Goal: Task Accomplishment & Management: Complete application form

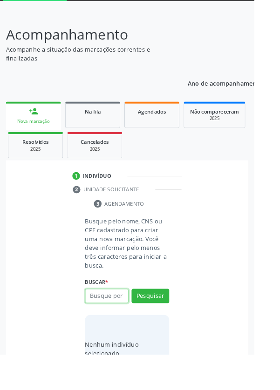
scroll to position [70, 0]
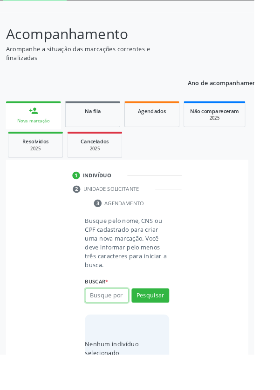
click at [116, 326] on input "text" at bounding box center [118, 326] width 48 height 16
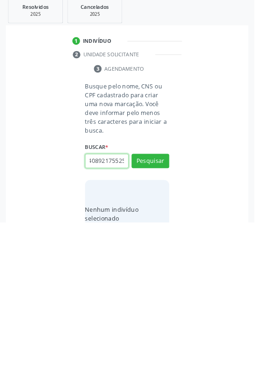
scroll to position [0, 17]
type input "700408921755250"
click at [170, 322] on button "Pesquisar" at bounding box center [165, 323] width 41 height 16
type input "700408921755250"
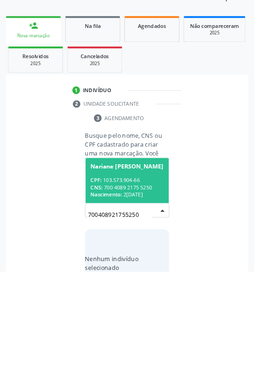
scroll to position [73, 0]
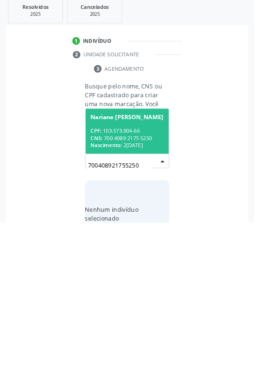
click at [146, 287] on div "CPF: 103.573.904-66" at bounding box center [140, 290] width 81 height 8
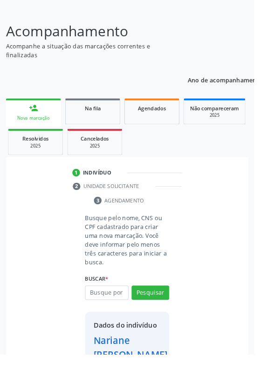
scroll to position [69, 0]
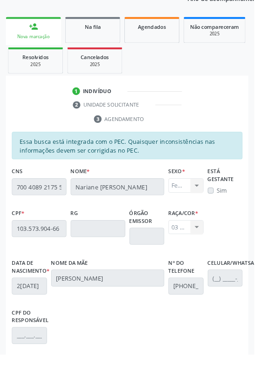
scroll to position [221, 0]
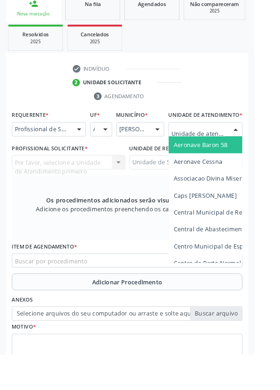
scroll to position [208, 0]
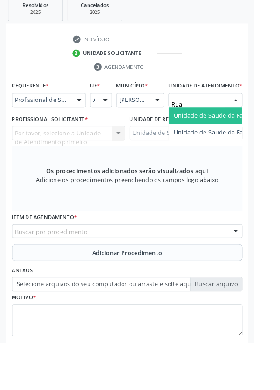
type input "Rua n"
click at [249, 144] on span "Unidade de Saude da Familia Rua [GEOGRAPHIC_DATA]" at bounding box center [277, 140] width 173 height 9
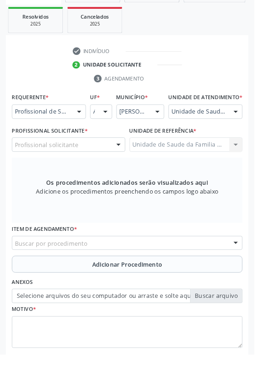
click at [124, 167] on div at bounding box center [130, 160] width 14 height 16
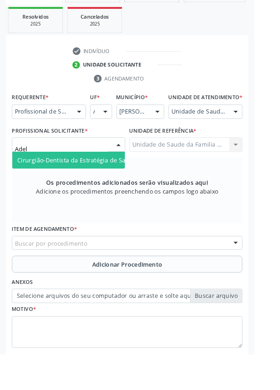
type input "Adeli"
click at [118, 179] on span "Cirurgião-Dentista da Estratégia de Saúde da Família - [PERSON_NAME]" at bounding box center [131, 176] width 224 height 9
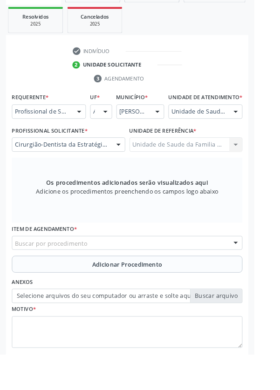
click at [193, 273] on div "Buscar por procedimento" at bounding box center [140, 268] width 254 height 16
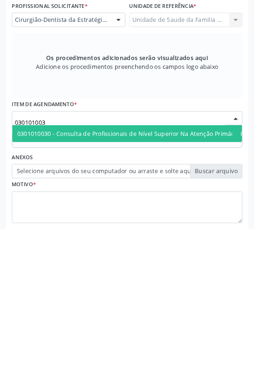
type input "0301010030"
click at [216, 289] on span "0301010030 - Consulta de Profissionais de Nível Superior Na Atenção Primária ([…" at bounding box center [170, 284] width 302 height 9
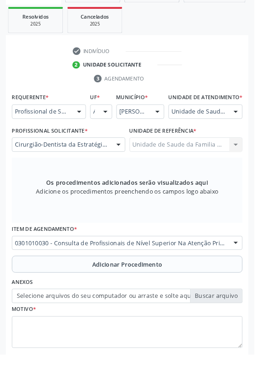
click at [186, 296] on button "Adicionar Procedimento" at bounding box center [140, 291] width 254 height 19
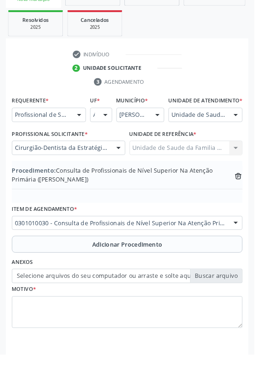
click at [244, 309] on label "Selecione arquivos do seu computador ou arraste e solte aqui" at bounding box center [140, 304] width 254 height 16
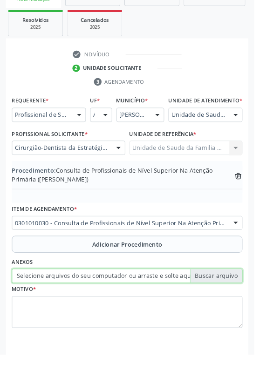
click at [244, 309] on input "Selecione arquivos do seu computador ou arraste e solte aqui" at bounding box center [140, 304] width 254 height 16
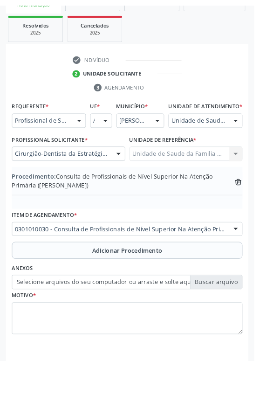
scroll to position [191, 0]
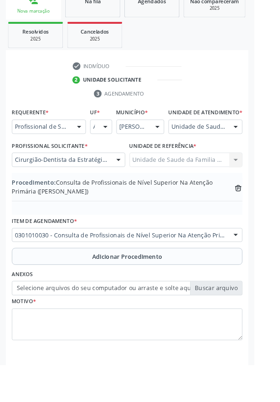
type input "C:\fakepath\17593239295486111505917681604001.jpg"
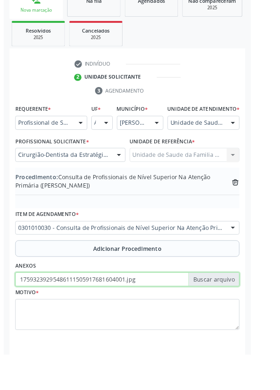
scroll to position [204, 0]
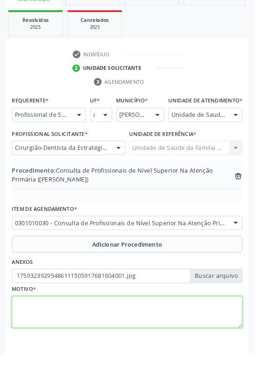
click at [130, 338] on textarea at bounding box center [140, 344] width 254 height 35
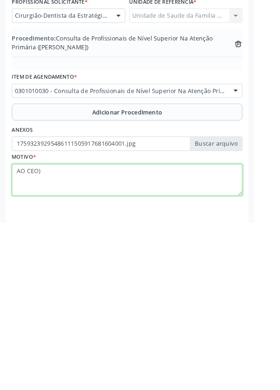
click at [29, 341] on textarea "AO CEO)" at bounding box center [140, 344] width 254 height 35
click at [62, 340] on textarea "AO )CEO)" at bounding box center [140, 344] width 254 height 35
click at [31, 343] on textarea "AO )CEO)," at bounding box center [140, 344] width 254 height 35
click at [76, 340] on textarea "AO (CEO)," at bounding box center [140, 344] width 254 height 35
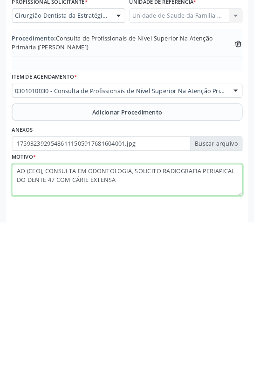
type textarea "AO (CEO), CONSULTA EM ODONTOLOGIA, SOLICITO RADIOGRAFIA PERIAPICAL DO DENTE 47 …"
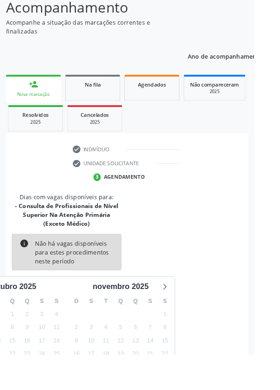
scroll to position [97, 0]
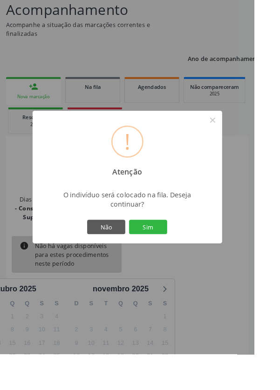
click at [184, 258] on button "Sim" at bounding box center [163, 250] width 42 height 16
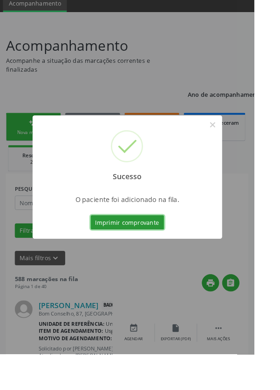
scroll to position [83, 0]
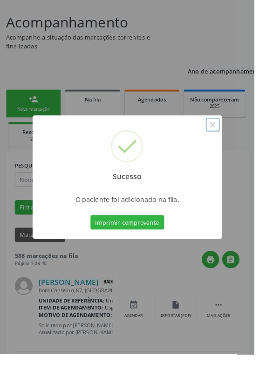
click at [242, 145] on button "×" at bounding box center [234, 138] width 16 height 16
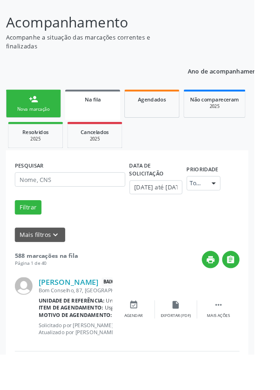
click at [46, 115] on link "person_add Nova marcação" at bounding box center [37, 114] width 61 height 31
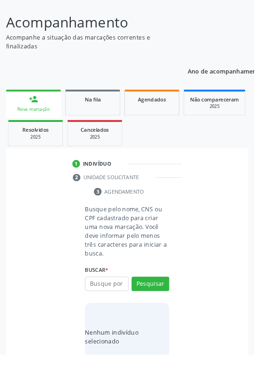
scroll to position [73, 0]
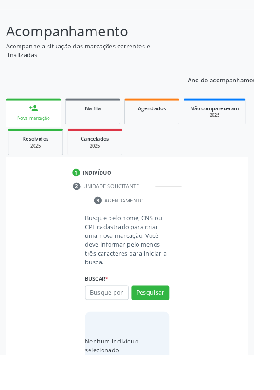
click at [36, 114] on div "person_add" at bounding box center [37, 119] width 10 height 10
click at [128, 323] on input "text" at bounding box center [118, 323] width 48 height 16
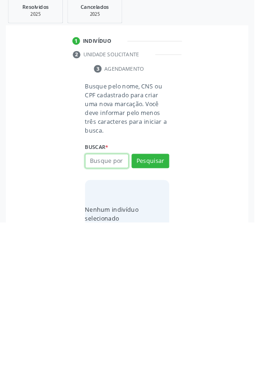
click at [133, 323] on input "text" at bounding box center [118, 323] width 48 height 16
type input "708105526649031"
click at [174, 324] on button "Pesquisar" at bounding box center [165, 323] width 41 height 16
type input "708105526649031"
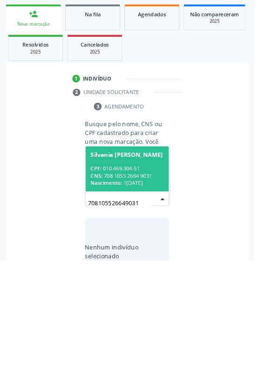
scroll to position [73, 0]
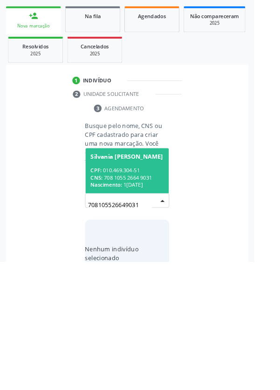
click at [160, 289] on div "CPF: 010.469.304-51" at bounding box center [140, 290] width 81 height 8
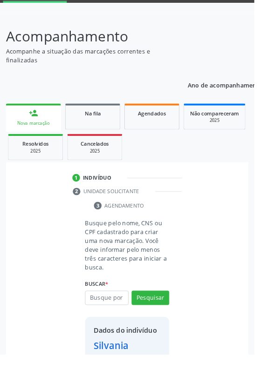
scroll to position [83, 0]
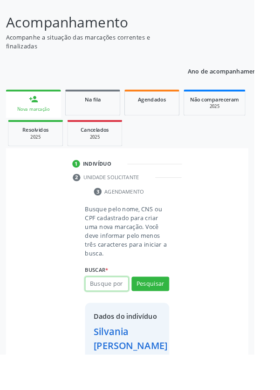
click at [122, 308] on input "text" at bounding box center [118, 313] width 48 height 16
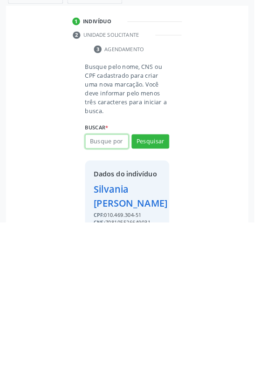
scroll to position [103, 0]
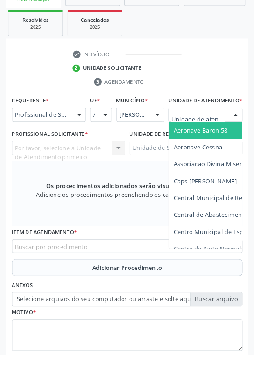
scroll to position [212, 0]
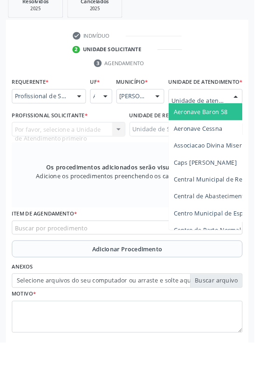
type input "Rua n"
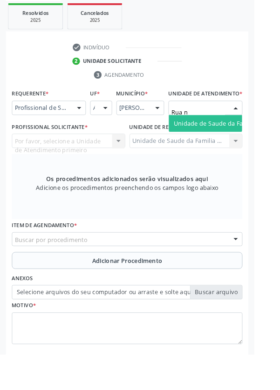
click at [250, 140] on span "Unidade de Saude da Familia Rua [GEOGRAPHIC_DATA]" at bounding box center [277, 135] width 173 height 9
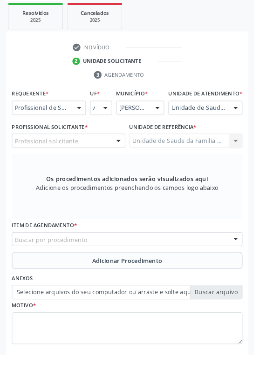
click at [104, 163] on div "Profissional solicitante" at bounding box center [75, 155] width 125 height 16
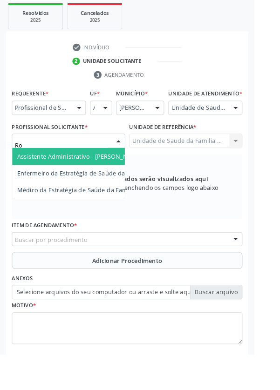
type input "Rod"
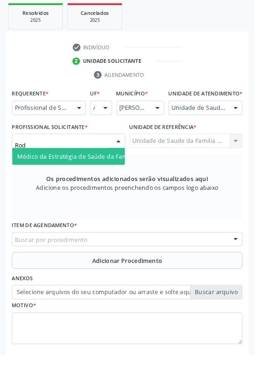
click at [107, 177] on span "Médico da Estratégia de Saúde da Família - [PERSON_NAME]" at bounding box center [113, 172] width 189 height 9
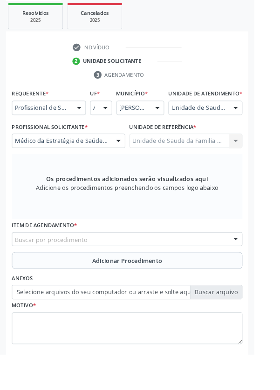
click at [195, 267] on div "Buscar por procedimento" at bounding box center [140, 264] width 254 height 16
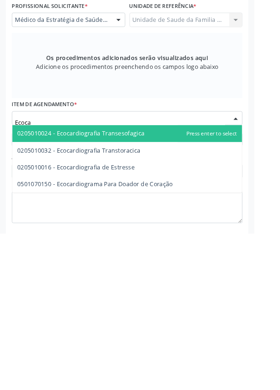
type input "Ecocar"
click at [129, 303] on span "0205010032 - Ecocardiografia Transtoracica" at bounding box center [87, 298] width 136 height 9
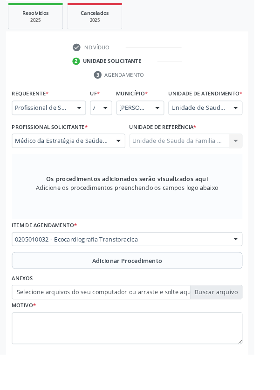
click at [170, 289] on span "Adicionar Procedimento" at bounding box center [140, 287] width 77 height 10
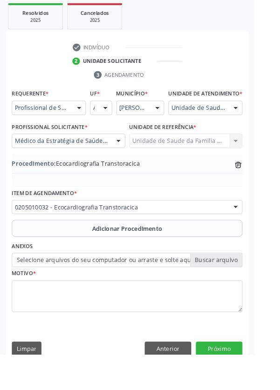
scroll to position [194, 0]
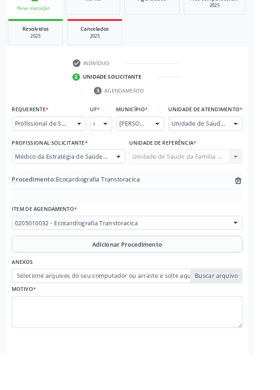
click at [239, 312] on label "Selecione arquivos do seu computador ou arraste e solte aqui" at bounding box center [140, 304] width 254 height 16
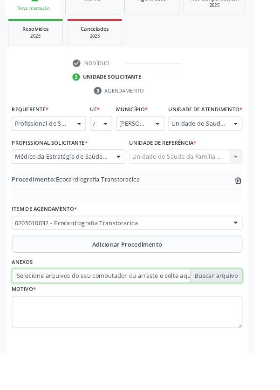
click at [239, 312] on input "Selecione arquivos do seu computador ou arraste e solte aqui" at bounding box center [140, 304] width 254 height 16
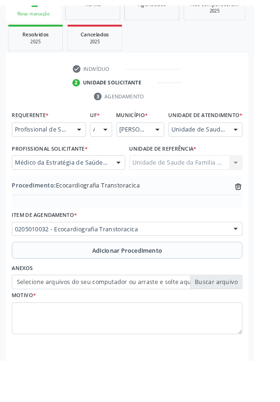
scroll to position [182, 0]
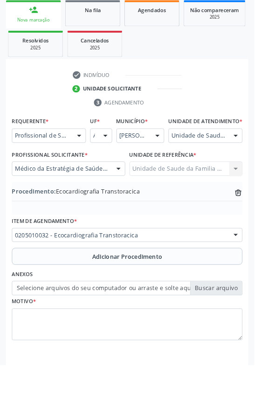
type input "C:\fakepath\17593247645182508321058423290943.jpg"
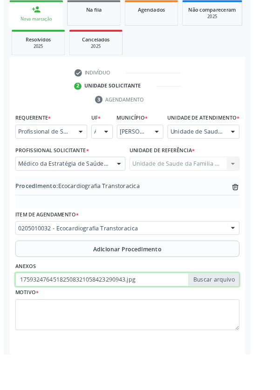
scroll to position [194, 0]
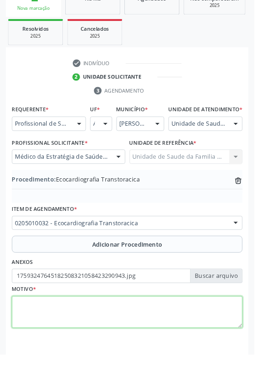
click at [132, 344] on textarea at bounding box center [140, 344] width 254 height 35
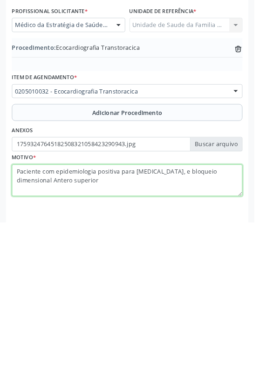
type textarea "Paciente com epidemiologia positiva para [MEDICAL_DATA], e bloqueio dimensional…"
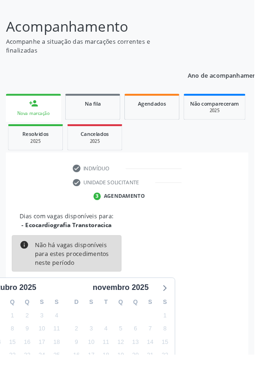
scroll to position [77, 0]
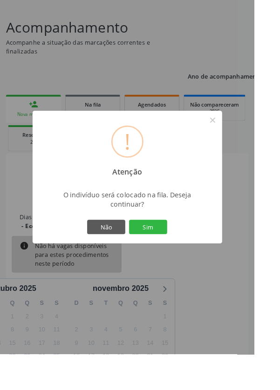
click at [184, 258] on button "Sim" at bounding box center [163, 250] width 42 height 16
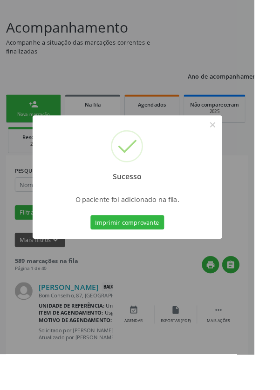
scroll to position [0, 0]
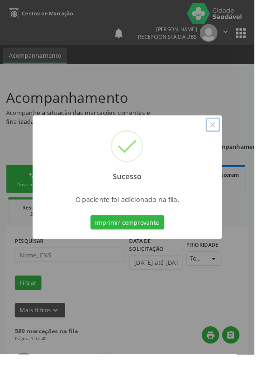
click at [242, 145] on button "×" at bounding box center [234, 138] width 16 height 16
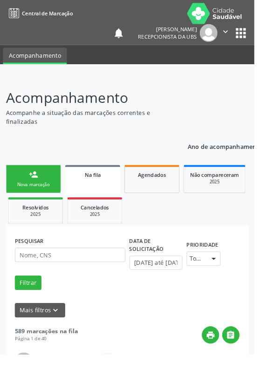
click at [41, 198] on link "person_add Nova marcação" at bounding box center [37, 197] width 61 height 31
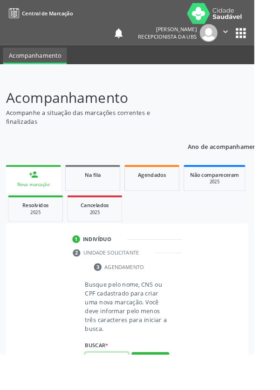
click at [119, 390] on input "text" at bounding box center [118, 396] width 48 height 16
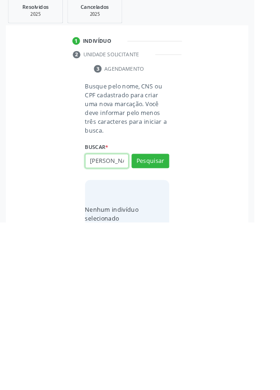
type input "Silv"
type input "01046930451"
click at [177, 319] on button "Pesquisar" at bounding box center [165, 323] width 41 height 16
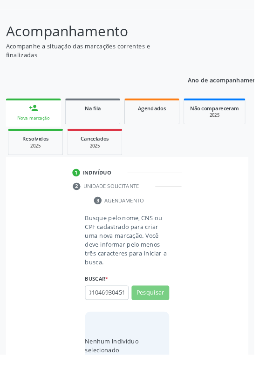
scroll to position [0, 0]
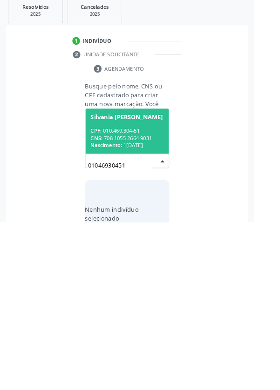
click at [148, 293] on div "CNS: 708 1055 2664 9031" at bounding box center [140, 297] width 81 height 8
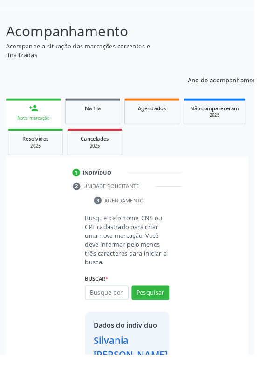
scroll to position [54, 0]
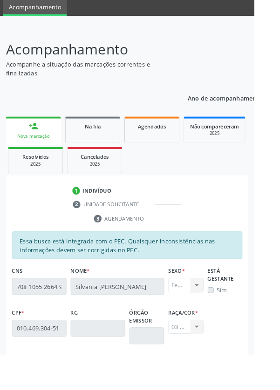
scroll to position [221, 0]
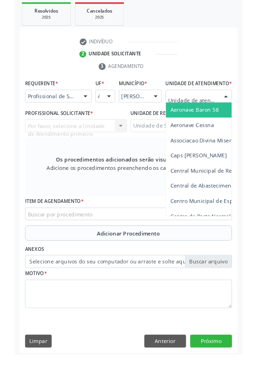
scroll to position [213, 0]
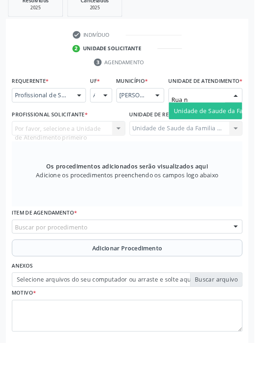
type input "Rua no"
click at [245, 139] on span "Unidade de Saude da Familia Rua [GEOGRAPHIC_DATA]" at bounding box center [277, 134] width 173 height 9
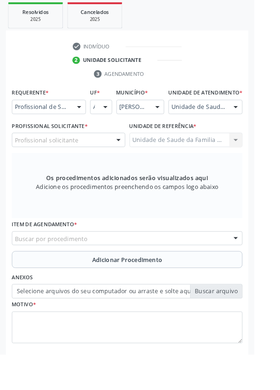
click at [108, 159] on div "Profissional solicitante" at bounding box center [75, 154] width 125 height 16
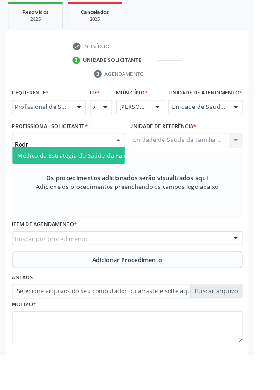
type input "Rodri"
click at [92, 176] on span "Médico da Estratégia de Saúde da Família - [PERSON_NAME]" at bounding box center [113, 171] width 189 height 9
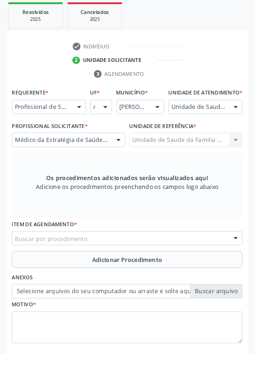
click at [178, 264] on div "Buscar por procedimento" at bounding box center [140, 263] width 254 height 16
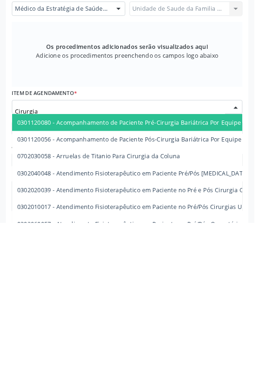
type input "Cirurgia"
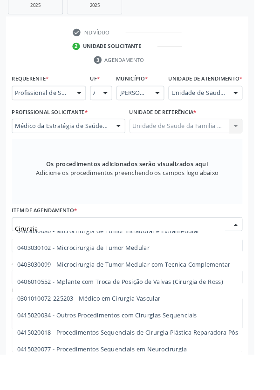
scroll to position [1035, 0]
click at [163, 333] on span "0301010072-225203 - Médico em Cirurgia Vascular" at bounding box center [98, 328] width 158 height 9
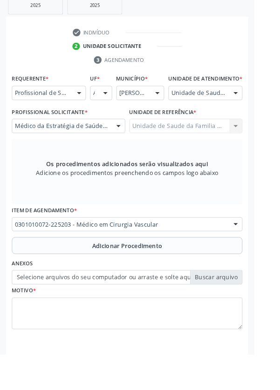
click at [192, 277] on button "Adicionar Procedimento" at bounding box center [140, 270] width 254 height 19
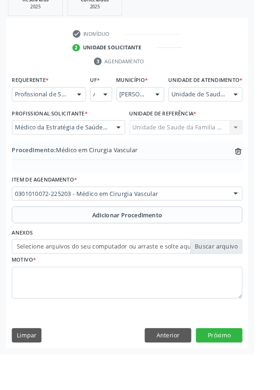
scroll to position [194, 0]
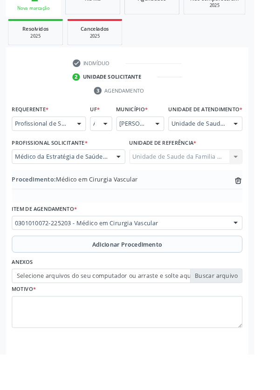
click at [243, 312] on label "Selecione arquivos do seu computador ou arraste e solte aqui" at bounding box center [140, 304] width 254 height 16
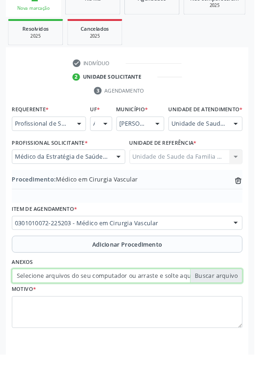
click at [243, 312] on input "Selecione arquivos do seu computador ou arraste e solte aqui" at bounding box center [140, 304] width 254 height 16
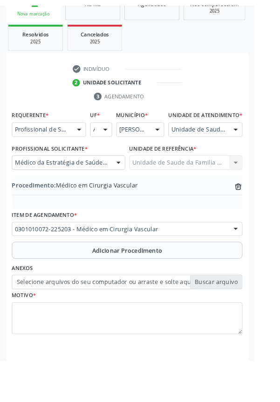
scroll to position [182, 0]
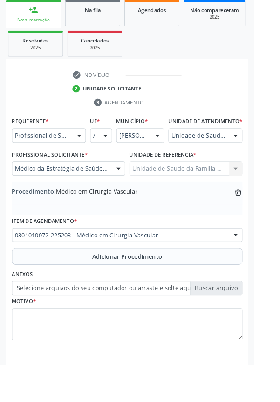
type input "C:\fakepath\17593250226861547475624615138351.jpg"
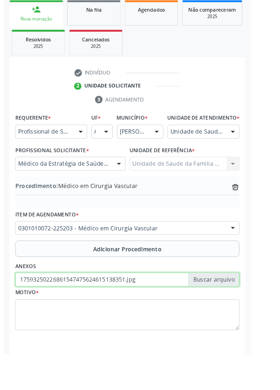
scroll to position [194, 0]
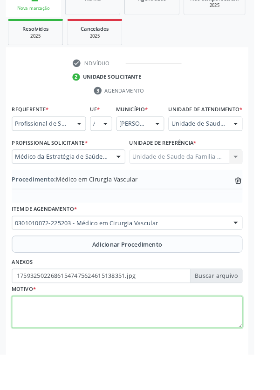
click at [98, 356] on textarea at bounding box center [140, 344] width 254 height 35
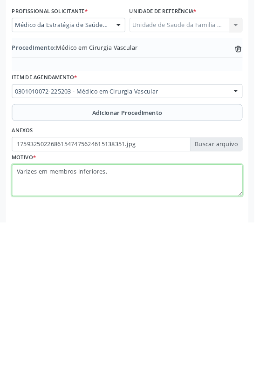
type textarea "Varizes em membros inferiores."
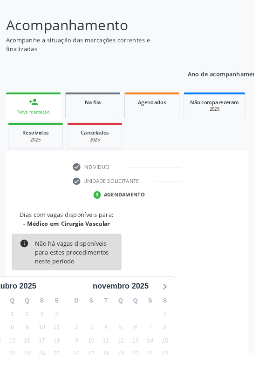
scroll to position [77, 0]
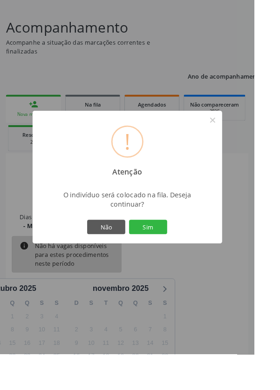
click at [184, 258] on button "Sim" at bounding box center [163, 250] width 42 height 16
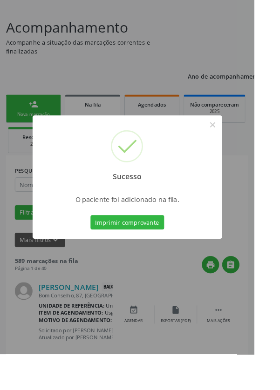
scroll to position [0, 0]
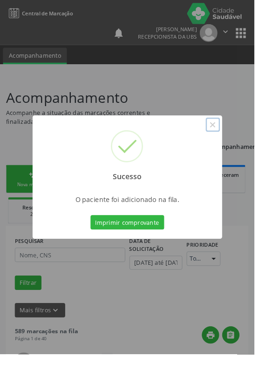
click at [242, 145] on button "×" at bounding box center [234, 138] width 16 height 16
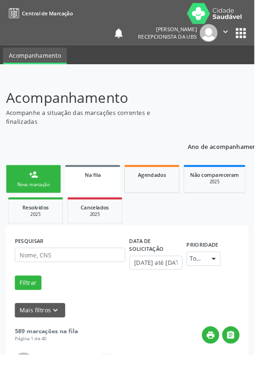
click at [55, 195] on link "person_add Nova marcação" at bounding box center [37, 197] width 61 height 31
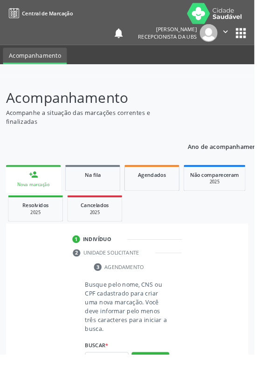
click at [48, 198] on link "person_add Nova marcação" at bounding box center [37, 197] width 61 height 31
click at [126, 390] on input "text" at bounding box center [118, 396] width 48 height 16
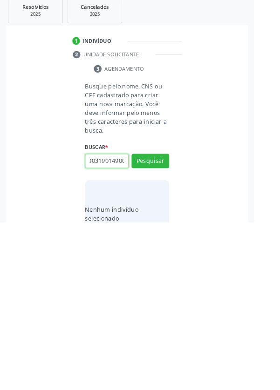
scroll to position [0, 17]
type input "700003190149008"
click at [184, 316] on button "Pesquisar" at bounding box center [165, 323] width 41 height 16
type input "700003190149008"
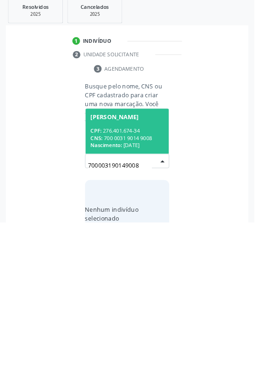
click at [149, 291] on div "CPF: 276.401.674-34" at bounding box center [140, 290] width 81 height 8
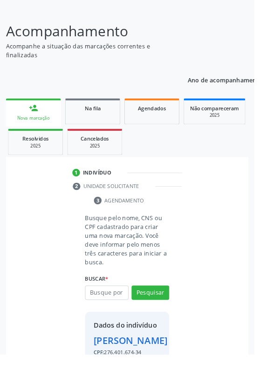
scroll to position [54, 0]
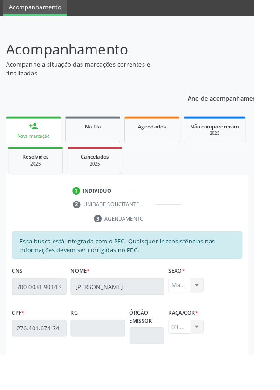
scroll to position [221, 0]
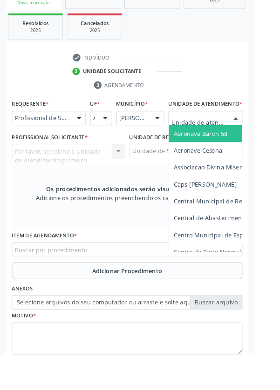
scroll to position [209, 0]
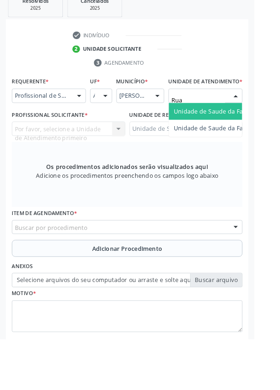
type input "Rua n"
click at [246, 143] on span "Unidade de Saude da Familia Rua [GEOGRAPHIC_DATA]" at bounding box center [277, 139] width 173 height 9
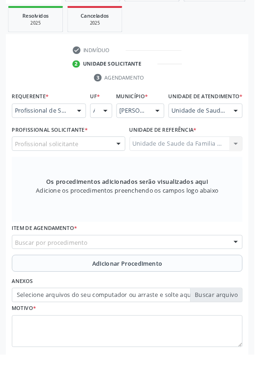
click at [105, 166] on div "Profissional solicitante" at bounding box center [75, 158] width 125 height 16
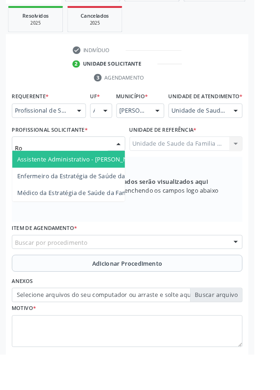
type input "Rod"
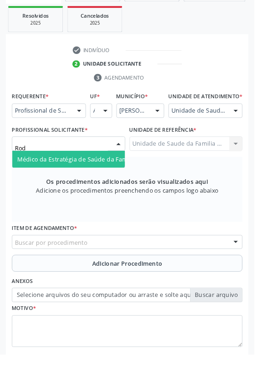
click at [102, 180] on span "Médico da Estratégia de Saúde da Família - [PERSON_NAME]" at bounding box center [113, 175] width 189 height 9
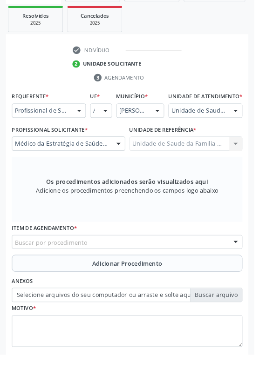
click at [180, 275] on div "Buscar por procedimento" at bounding box center [140, 267] width 254 height 16
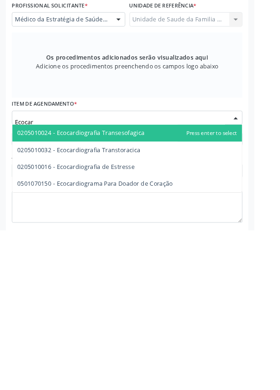
type input "Ecocard"
click at [128, 307] on span "0205010032 - Ecocardiografia Transtoracica" at bounding box center [87, 302] width 136 height 9
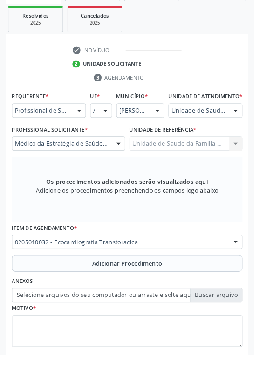
click at [177, 295] on span "Adicionar Procedimento" at bounding box center [140, 291] width 77 height 10
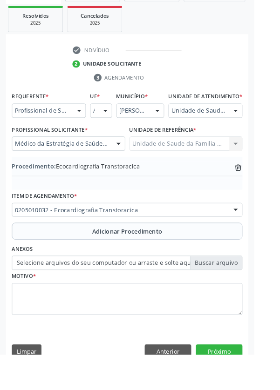
scroll to position [194, 0]
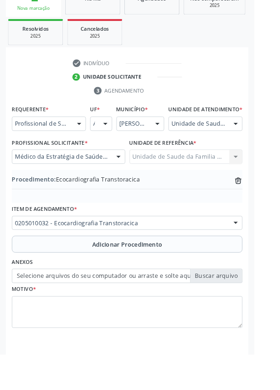
click at [244, 312] on label "Selecione arquivos do seu computador ou arraste e solte aqui" at bounding box center [140, 304] width 254 height 16
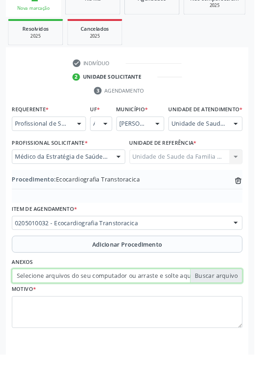
click at [244, 312] on input "Selecione arquivos do seu computador ou arraste e solte aqui" at bounding box center [140, 304] width 254 height 16
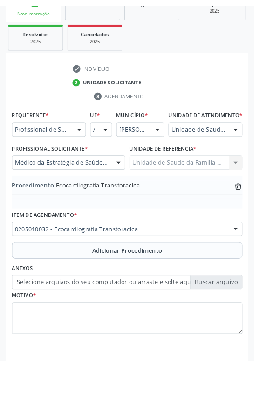
scroll to position [182, 0]
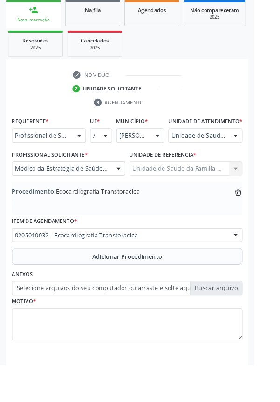
type input "C:\fakepath\17593251489903466389599399357889.jpg"
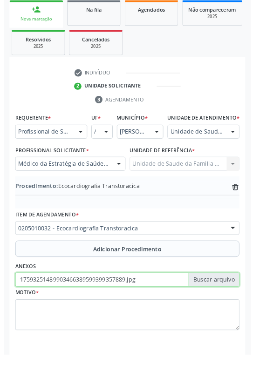
scroll to position [194, 0]
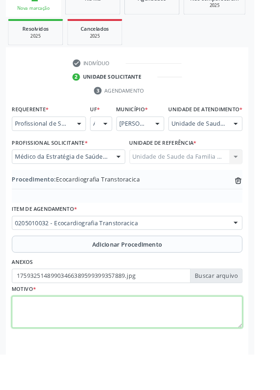
click at [164, 346] on textarea at bounding box center [140, 344] width 254 height 35
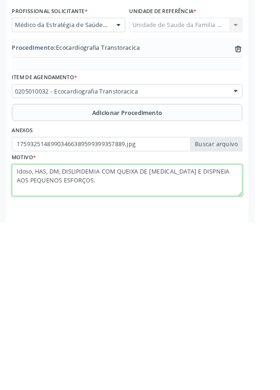
type textarea "Idoso, HAS, DM, DISLIPIDEMIA COM QUEIXA DE [MEDICAL_DATA] E DISPNEIA AOS PEQUEN…"
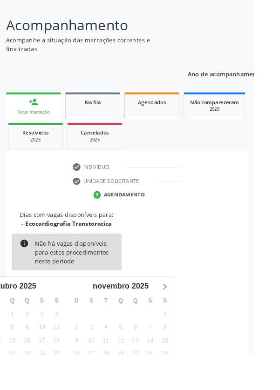
scroll to position [77, 0]
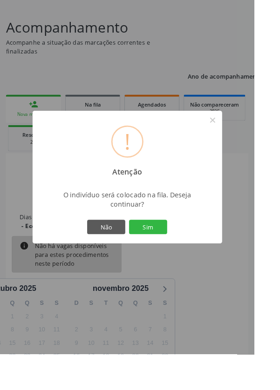
click at [184, 258] on button "Sim" at bounding box center [163, 250] width 42 height 16
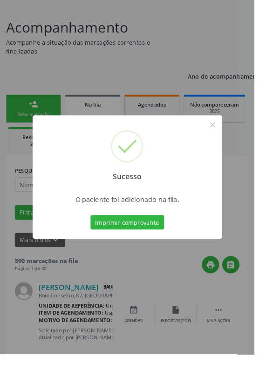
scroll to position [0, 0]
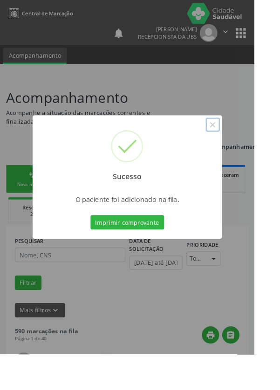
click at [242, 145] on button "×" at bounding box center [234, 138] width 16 height 16
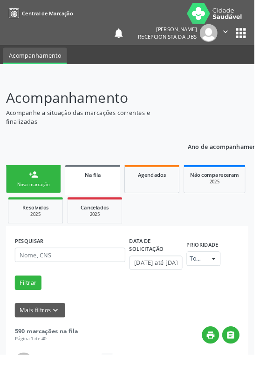
click at [43, 195] on link "person_add Nova marcação" at bounding box center [37, 197] width 61 height 31
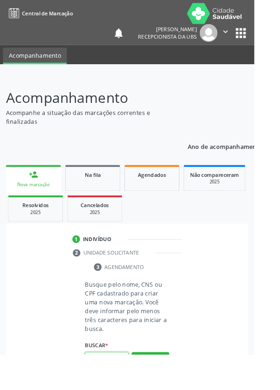
click at [117, 390] on input "text" at bounding box center [118, 396] width 48 height 16
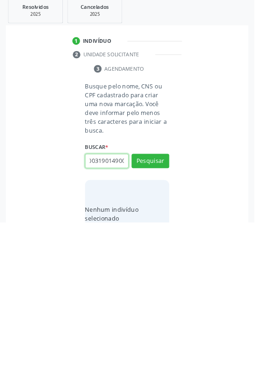
scroll to position [0, 17]
type input "700003190149008"
click at [174, 315] on button "Pesquisar" at bounding box center [165, 323] width 41 height 16
type input "700003190149008"
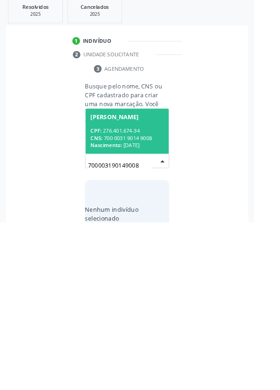
click at [149, 291] on div "CPF: 276.401.674-34" at bounding box center [140, 290] width 81 height 8
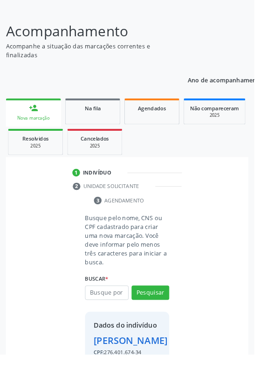
scroll to position [54, 0]
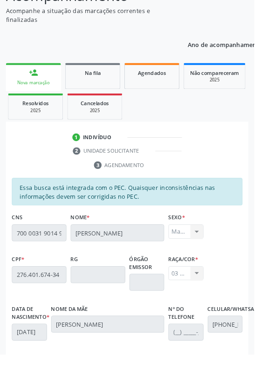
scroll to position [221, 0]
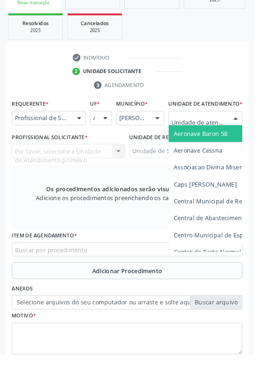
scroll to position [212, 0]
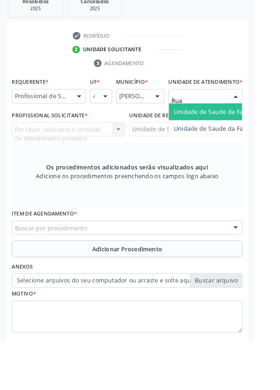
type input "Rua n"
click at [240, 140] on span "Unidade de Saude da Familia Rua [GEOGRAPHIC_DATA]" at bounding box center [277, 135] width 173 height 9
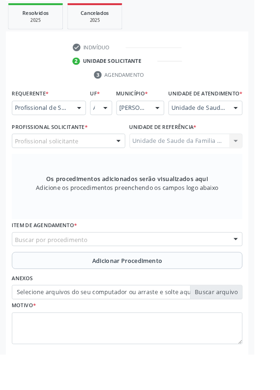
click at [124, 160] on div at bounding box center [130, 156] width 14 height 16
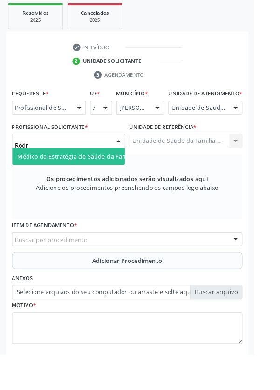
type input "Rodri"
click at [100, 176] on span "Médico da Estratégia de Saúde da Família - [PERSON_NAME]" at bounding box center [113, 172] width 189 height 9
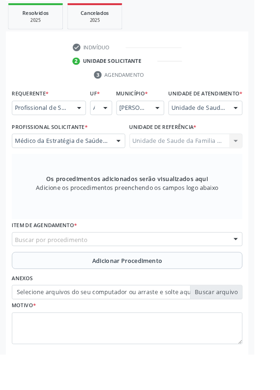
click at [201, 271] on div "Buscar por procedimento" at bounding box center [140, 264] width 254 height 16
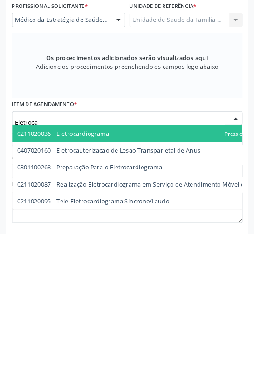
type input "Eletrocar"
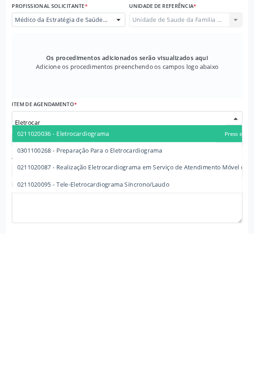
click at [115, 285] on span "0211020036 - Eletrocardiograma" at bounding box center [69, 280] width 101 height 9
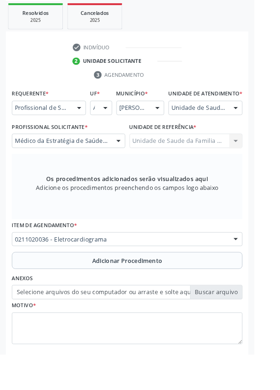
click at [166, 291] on span "Adicionar Procedimento" at bounding box center [140, 287] width 77 height 10
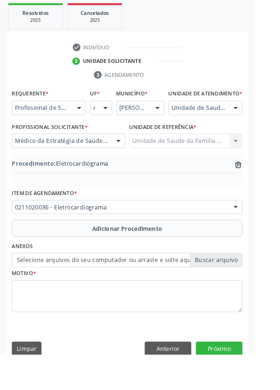
scroll to position [194, 0]
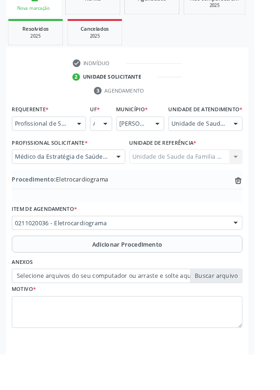
click at [250, 312] on label "Selecione arquivos do seu computador ou arraste e solte aqui" at bounding box center [140, 304] width 254 height 16
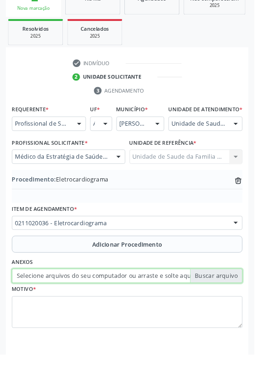
click at [250, 312] on input "Selecione arquivos do seu computador ou arraste e solte aqui" at bounding box center [140, 304] width 254 height 16
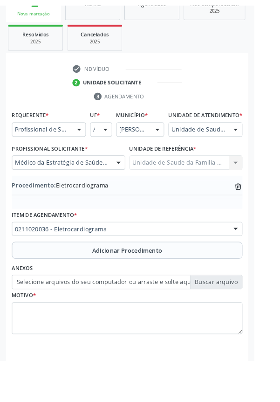
scroll to position [182, 0]
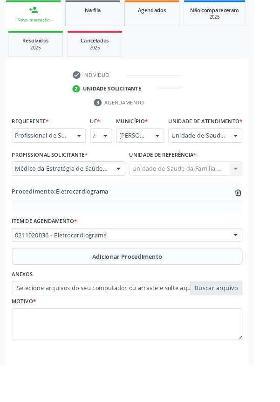
type input "C:\fakepath\1759325343575940892502109215313.jpg"
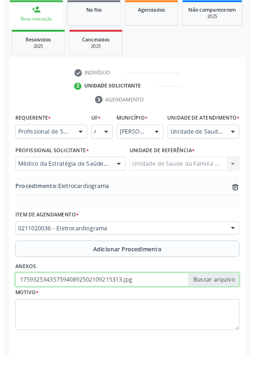
scroll to position [194, 0]
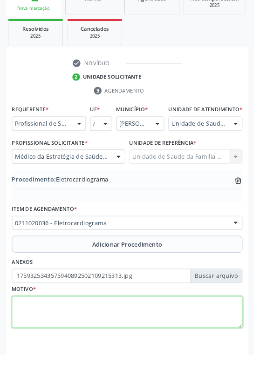
click at [112, 346] on textarea at bounding box center [140, 344] width 254 height 35
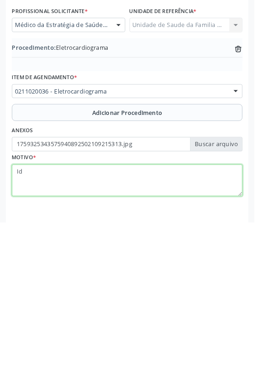
type textarea "I"
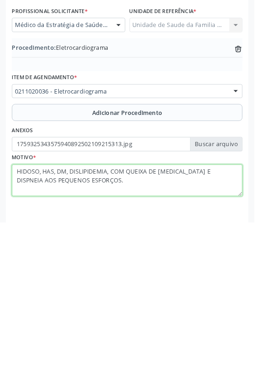
type textarea "HIDOSO, HAS, DM, DISLIPIDEMIA, COM QUEIXA DE [MEDICAL_DATA] E DISPNEIA AOS PEQU…"
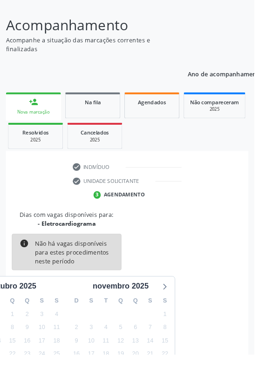
scroll to position [77, 0]
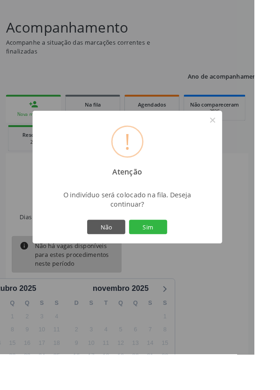
click at [184, 258] on button "Sim" at bounding box center [163, 250] width 42 height 16
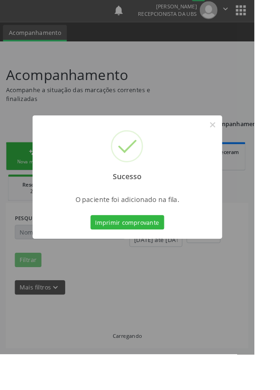
scroll to position [0, 0]
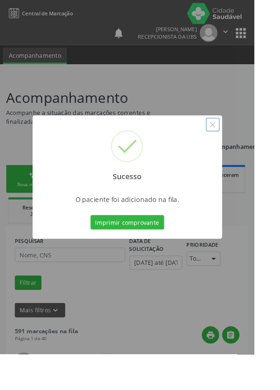
click at [242, 145] on button "×" at bounding box center [234, 138] width 16 height 16
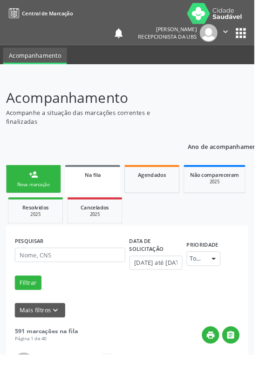
click at [43, 201] on div "Nova marcação" at bounding box center [37, 203] width 47 height 7
click at [47, 197] on link "person_add Nova marcação" at bounding box center [37, 197] width 61 height 31
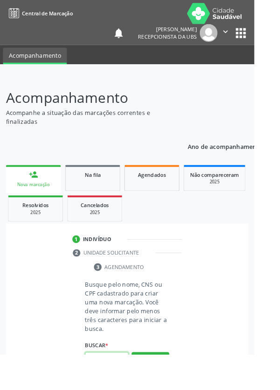
click at [128, 390] on input "text" at bounding box center [118, 396] width 48 height 16
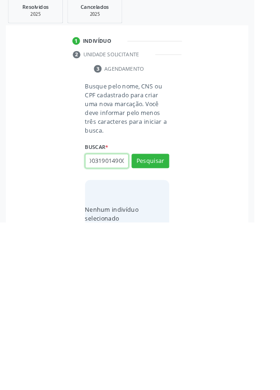
scroll to position [0, 17]
type input "700003190149008"
click at [163, 316] on button "Pesquisar" at bounding box center [165, 323] width 41 height 16
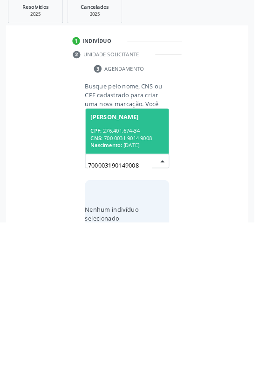
click at [147, 276] on div "[PERSON_NAME]" at bounding box center [126, 274] width 53 height 7
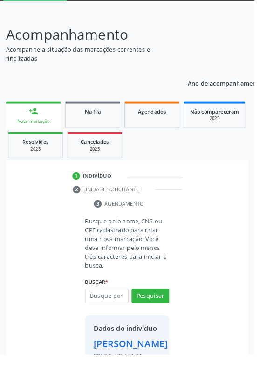
scroll to position [54, 0]
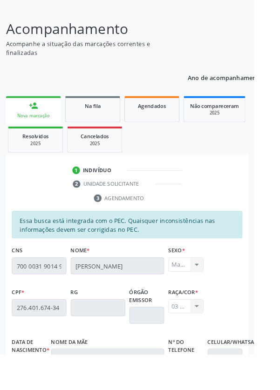
scroll to position [221, 0]
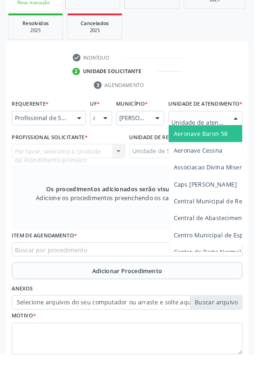
scroll to position [216, 0]
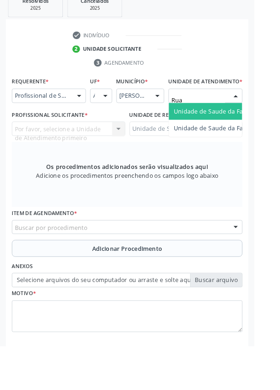
type input "Rua n"
click at [243, 136] on span "Unidade de Saude da Familia Rua [GEOGRAPHIC_DATA]" at bounding box center [277, 131] width 173 height 9
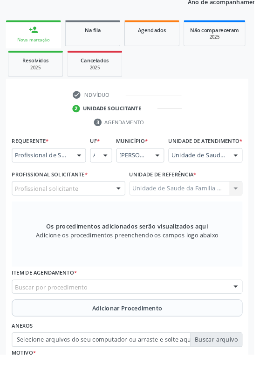
scroll to position [159, 0]
click at [124, 212] on div at bounding box center [130, 209] width 14 height 16
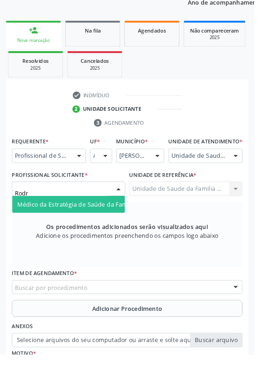
type input "Rodri"
click at [95, 222] on input "Rodri" at bounding box center [67, 213] width 102 height 19
click at [109, 230] on span "Médico da Estratégia de Saúde da Família - [PERSON_NAME]" at bounding box center [113, 225] width 189 height 9
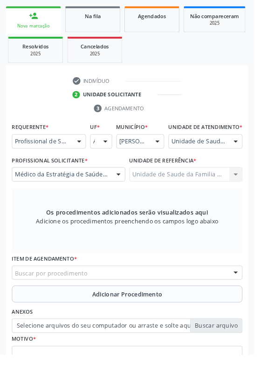
scroll to position [180, 0]
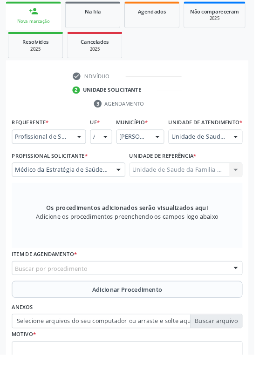
click at [179, 295] on div "Buscar por procedimento" at bounding box center [140, 295] width 254 height 16
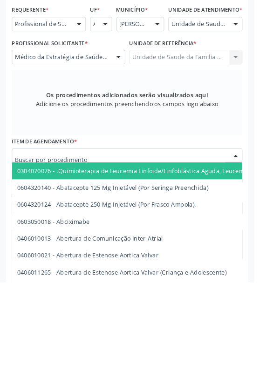
scroll to position [225, 0]
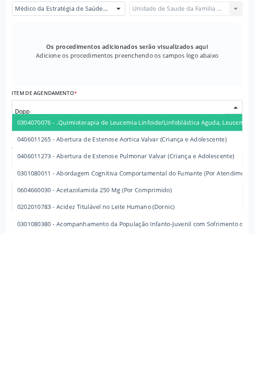
type input "Doppl"
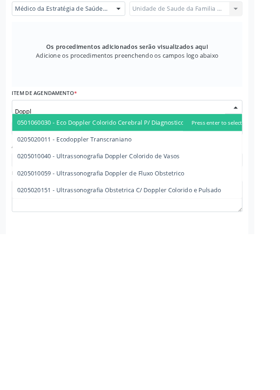
click at [178, 309] on span "0205010040 - Ultrassonografia Doppler Colorido de Vasos" at bounding box center [108, 304] width 179 height 9
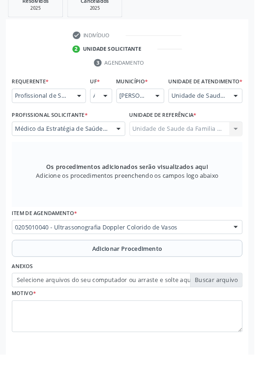
click at [176, 279] on span "Adicionar Procedimento" at bounding box center [140, 274] width 77 height 10
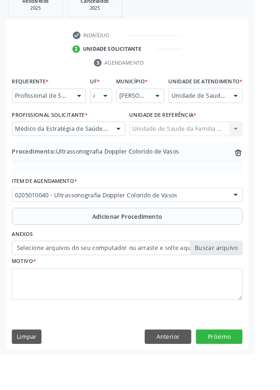
scroll to position [194, 0]
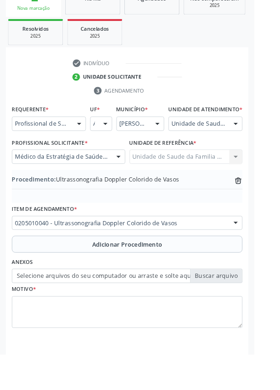
click at [246, 312] on label "Selecione arquivos do seu computador ou arraste e solte aqui" at bounding box center [140, 304] width 254 height 16
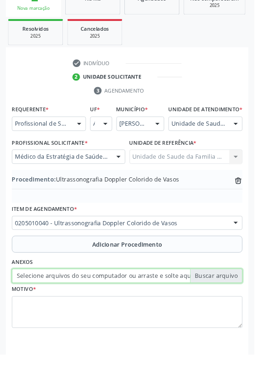
click at [246, 312] on input "Selecione arquivos do seu computador ou arraste e solte aqui" at bounding box center [140, 304] width 254 height 16
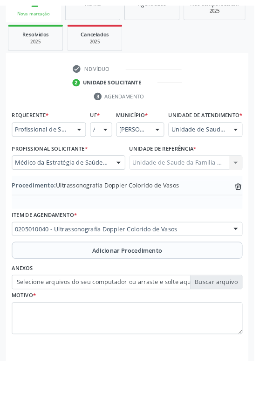
scroll to position [182, 0]
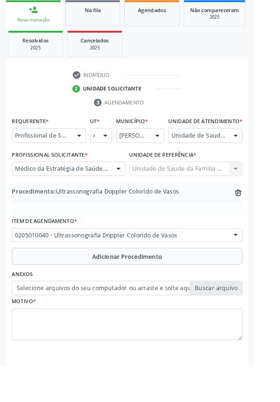
type input "C:\fakepath\17593259321017150778106893978409.jpg"
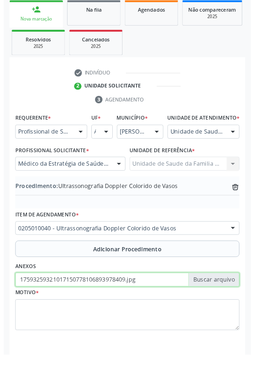
scroll to position [194, 0]
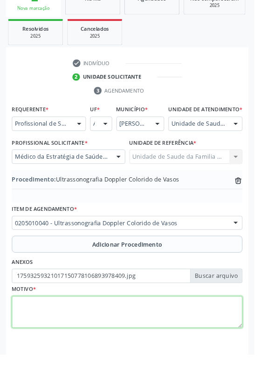
click at [77, 340] on textarea at bounding box center [140, 344] width 254 height 35
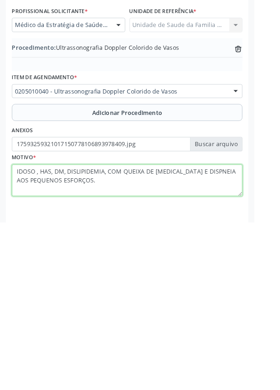
type textarea "IDOSO , HAS, DM, DISLIPIDEMIA, COM QUEIXA DE [MEDICAL_DATA] E DISPNEIA AOS PEQU…"
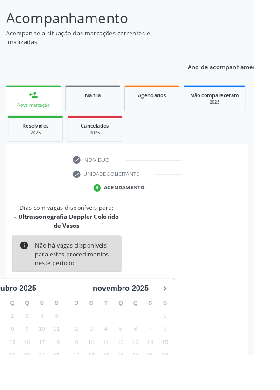
scroll to position [87, 0]
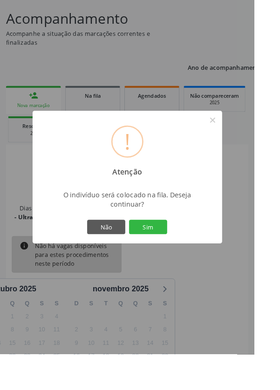
click at [184, 258] on button "Sim" at bounding box center [163, 250] width 42 height 16
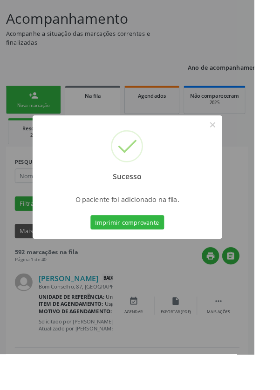
scroll to position [0, 0]
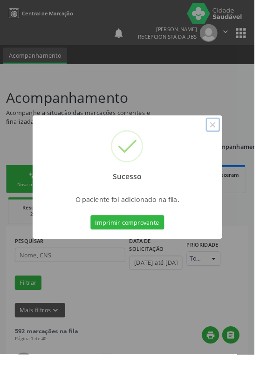
click at [242, 145] on button "×" at bounding box center [234, 138] width 16 height 16
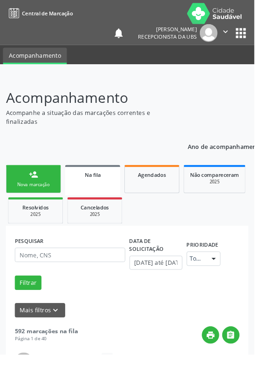
click at [45, 191] on link "person_add Nova marcação" at bounding box center [37, 197] width 61 height 31
click at [47, 191] on link "person_add Nova marcação" at bounding box center [37, 197] width 61 height 31
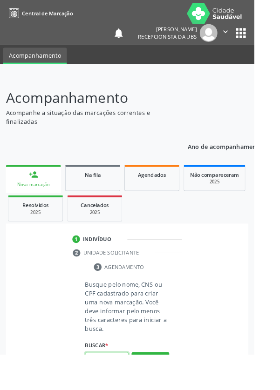
click at [122, 390] on input "text" at bounding box center [118, 396] width 48 height 16
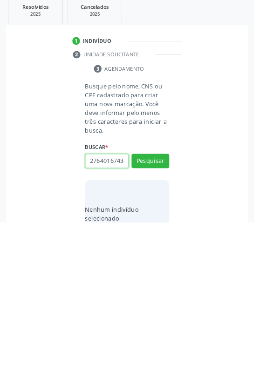
scroll to position [0, 2]
type input "27640167434"
click at [178, 322] on button "Pesquisar" at bounding box center [165, 323] width 41 height 16
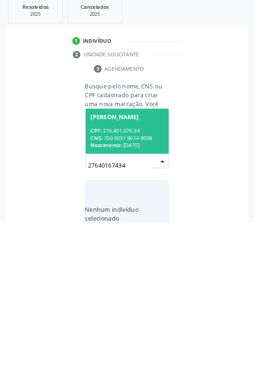
click at [157, 296] on div "CNS: 700 0031 9014 9008" at bounding box center [140, 297] width 81 height 8
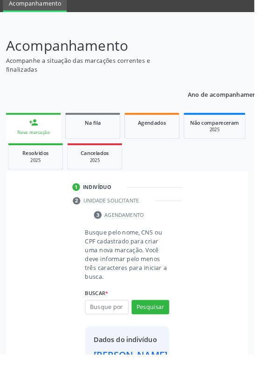
scroll to position [54, 0]
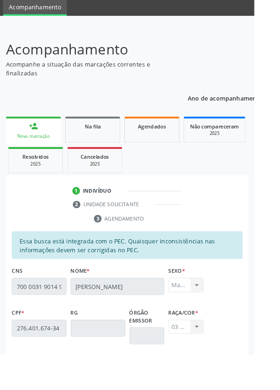
scroll to position [221, 0]
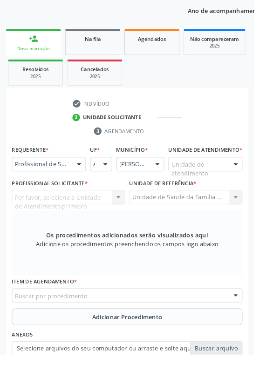
scroll to position [146, 0]
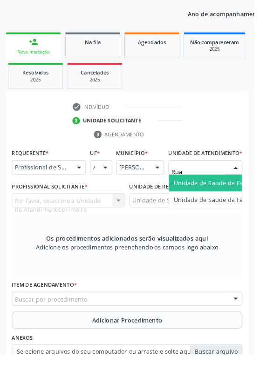
type input "Rua n"
click at [243, 206] on span "Unidade de Saude da Familia Rua [GEOGRAPHIC_DATA]" at bounding box center [277, 201] width 173 height 9
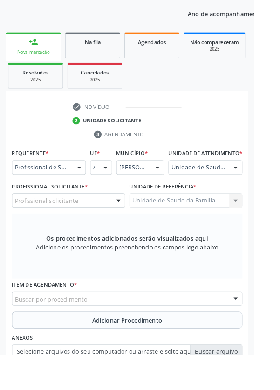
click at [102, 225] on div "Profissional solicitante" at bounding box center [75, 221] width 125 height 16
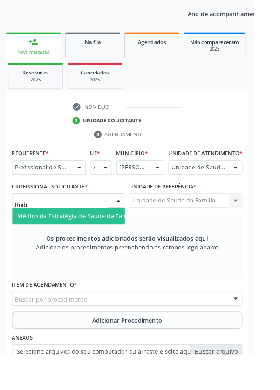
type input "Rodri"
click at [107, 242] on span "Médico da Estratégia de Saúde da Família - [PERSON_NAME]" at bounding box center [113, 237] width 189 height 9
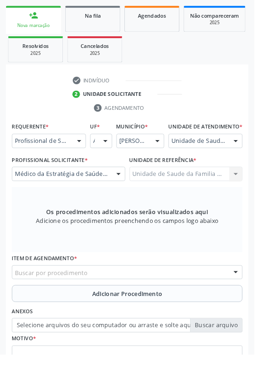
scroll to position [180, 0]
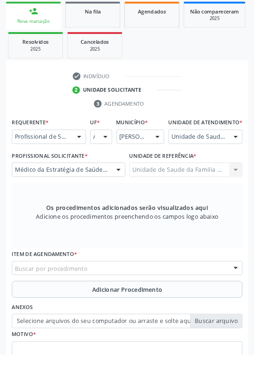
click at [156, 300] on div "Buscar por procedimento" at bounding box center [140, 295] width 254 height 16
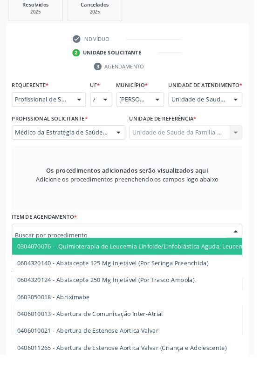
scroll to position [221, 0]
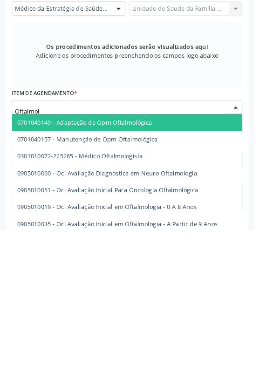
type input "Oftalmolo"
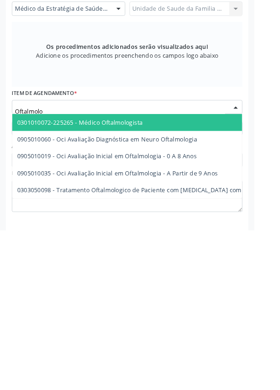
click at [143, 275] on span "0301010072-225265 - Médico Oftalmologista" at bounding box center [88, 270] width 138 height 9
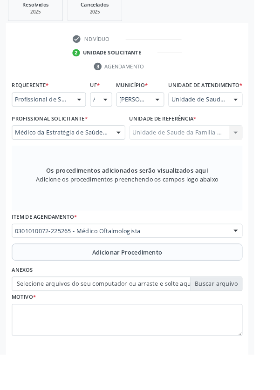
click at [185, 285] on button "Adicionar Procedimento" at bounding box center [140, 277] width 254 height 19
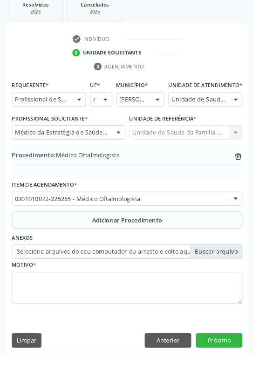
scroll to position [194, 0]
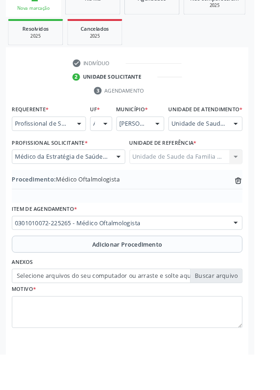
click at [239, 312] on label "Selecione arquivos do seu computador ou arraste e solte aqui" at bounding box center [140, 304] width 254 height 16
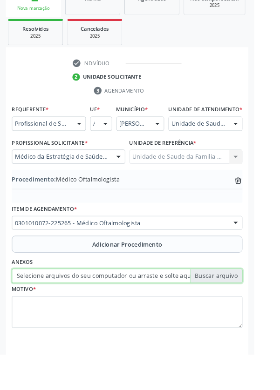
click at [239, 312] on input "Selecione arquivos do seu computador ou arraste e solte aqui" at bounding box center [140, 304] width 254 height 16
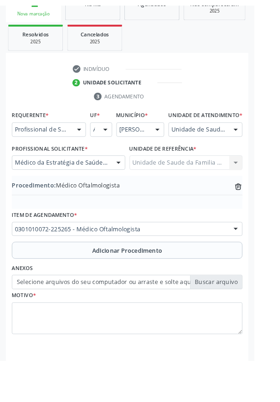
scroll to position [182, 0]
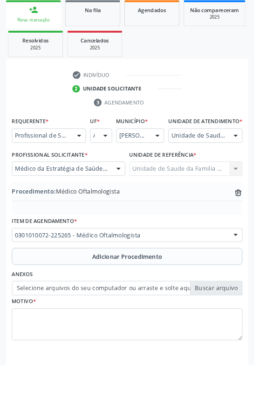
type input "C:\fakepath\17593261243057105959944375808325.jpg"
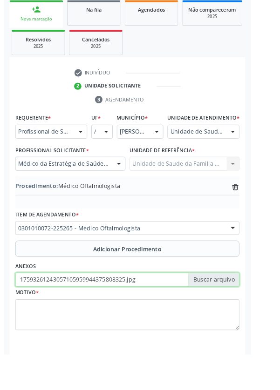
scroll to position [194, 0]
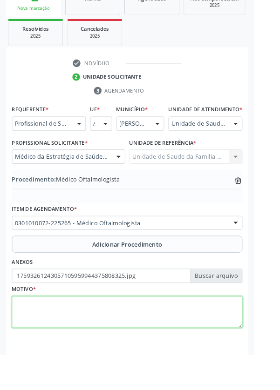
click at [129, 341] on textarea at bounding box center [140, 344] width 254 height 35
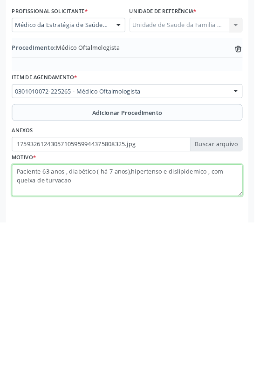
click at [45, 353] on textarea "Paciente 63 anos , diabético ( há 7 anos),hipertenso e dislipidemico , com quei…" at bounding box center [140, 344] width 254 height 35
click at [90, 350] on textarea "Paciente 63 anos , diabético ( há 7 anos),hipertenso e dislipidemico , com quei…" at bounding box center [140, 344] width 254 height 35
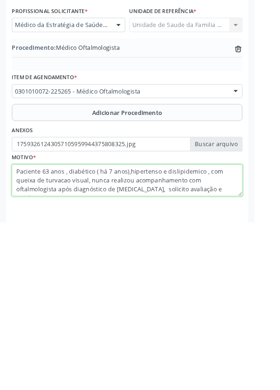
type textarea "Paciente 63 anos , diabético ( há 7 anos),hipertenso e dislipidemico , com quei…"
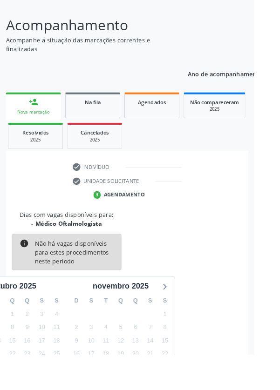
scroll to position [77, 0]
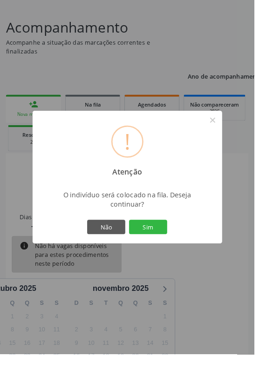
click at [184, 258] on button "Sim" at bounding box center [163, 250] width 42 height 16
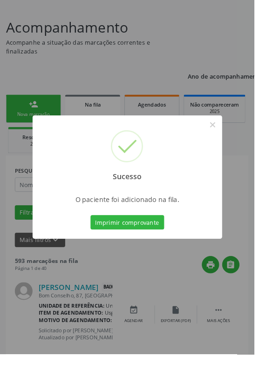
scroll to position [0, 0]
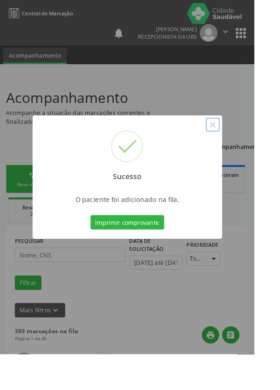
click at [242, 145] on button "×" at bounding box center [234, 138] width 16 height 16
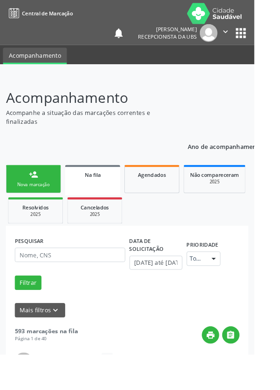
click at [27, 200] on div "Nova marcação" at bounding box center [37, 203] width 47 height 7
click at [41, 198] on link "person_add Nova marcação" at bounding box center [37, 197] width 61 height 31
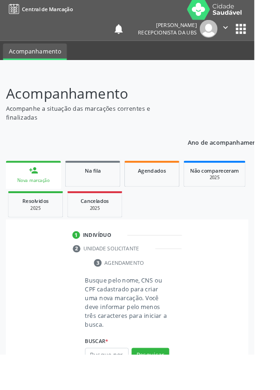
scroll to position [24, 0]
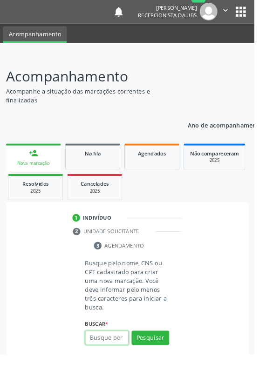
click at [123, 369] on input "text" at bounding box center [118, 372] width 48 height 16
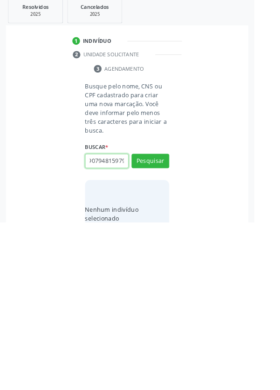
scroll to position [0, 17]
type input "700907948159793"
click at [183, 327] on button "Pesquisar" at bounding box center [165, 323] width 41 height 16
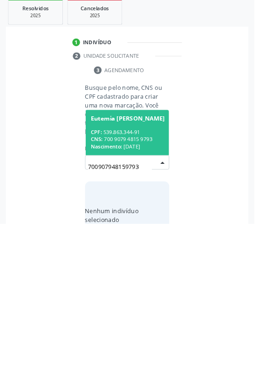
scroll to position [73, 0]
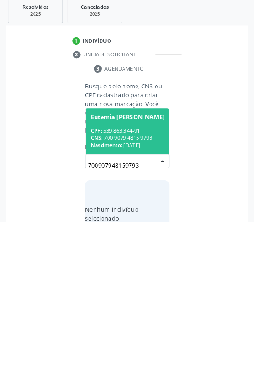
click at [160, 297] on div "CNS: 700 9079 4815 9793" at bounding box center [141, 297] width 82 height 8
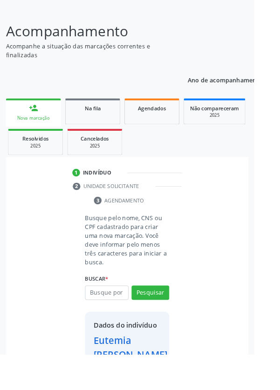
scroll to position [69, 0]
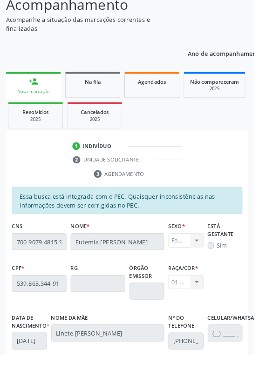
scroll to position [221, 0]
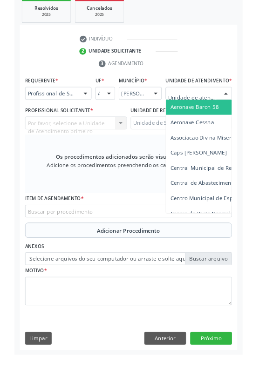
scroll to position [216, 0]
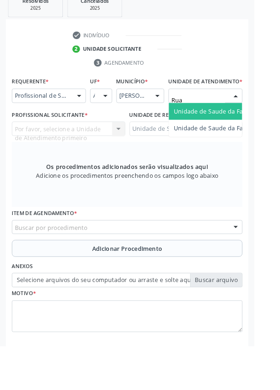
type input "Rua n"
click at [238, 136] on span "Unidade de Saude da Familia Rua [GEOGRAPHIC_DATA]" at bounding box center [277, 131] width 173 height 9
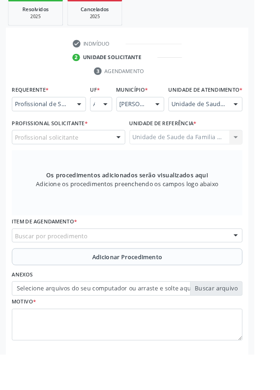
click at [97, 155] on div "Profissional solicitante" at bounding box center [75, 151] width 125 height 16
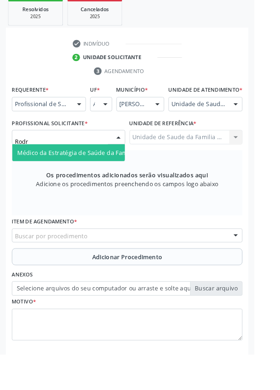
type input "Rodri"
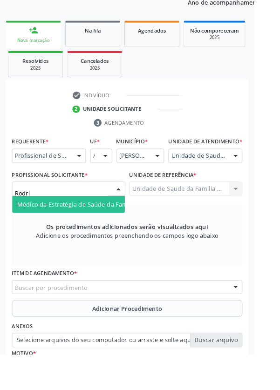
scroll to position [153, 0]
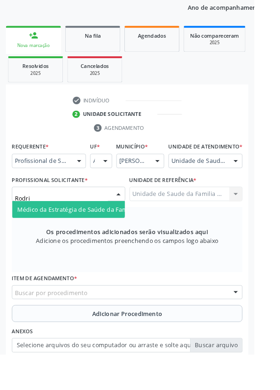
click at [115, 235] on span "Médico da Estratégia de Saúde da Família - [PERSON_NAME]" at bounding box center [113, 230] width 189 height 9
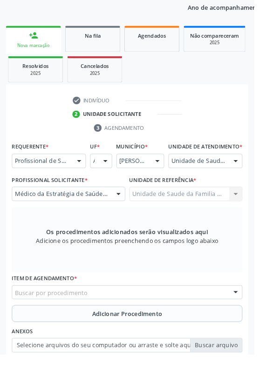
scroll to position [180, 0]
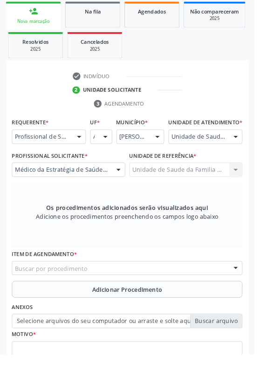
click at [170, 301] on div "Buscar por procedimento" at bounding box center [140, 295] width 254 height 16
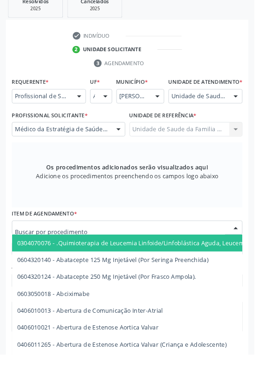
scroll to position [225, 0]
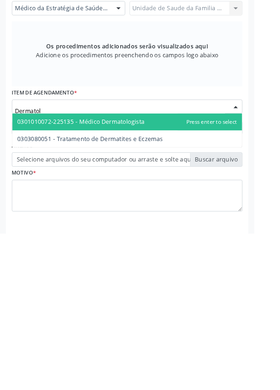
type input "Dermatolo"
click at [154, 272] on span "0301010072-225135 - Médico Dermatologista" at bounding box center [89, 267] width 140 height 9
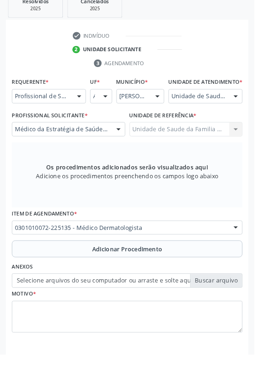
click at [177, 278] on span "Adicionar Procedimento" at bounding box center [140, 275] width 77 height 10
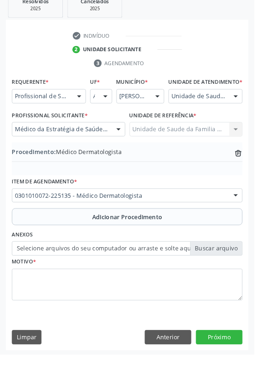
scroll to position [194, 0]
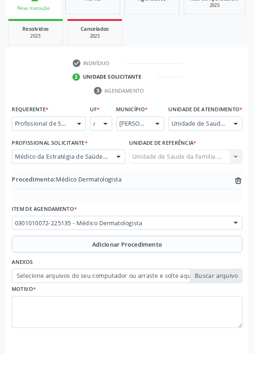
click at [249, 308] on label "Selecione arquivos do seu computador ou arraste e solte aqui" at bounding box center [140, 304] width 254 height 16
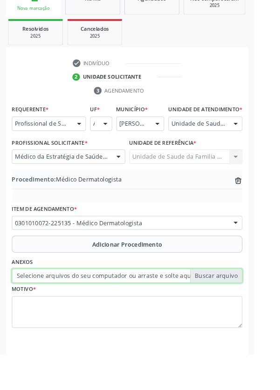
click at [249, 308] on input "Selecione arquivos do seu computador ou arraste e solte aqui" at bounding box center [140, 304] width 254 height 16
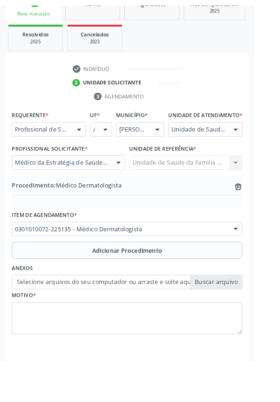
scroll to position [182, 0]
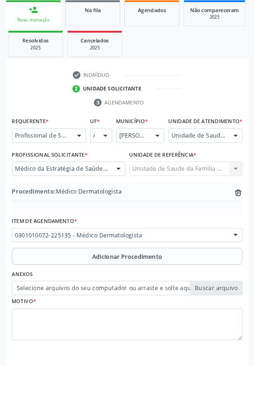
type input "C:\fakepath\1759326502604685328049800508642.jpg"
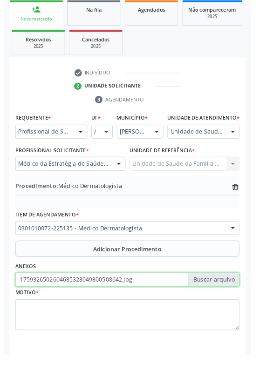
scroll to position [194, 0]
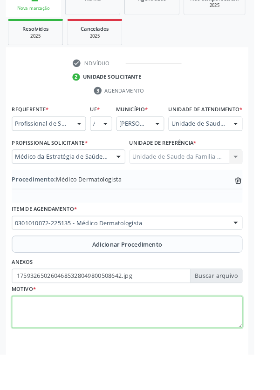
click at [137, 343] on textarea at bounding box center [140, 344] width 254 height 35
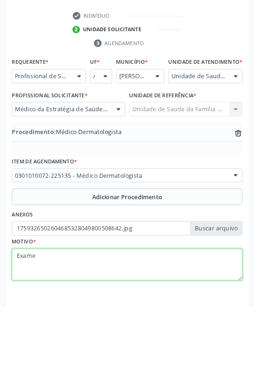
type textarea "Exame"
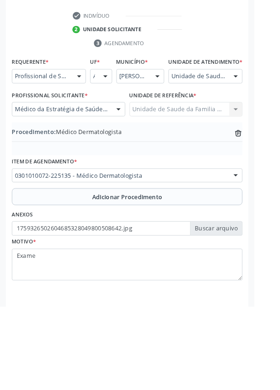
click at [259, 144] on div at bounding box center [259, 137] width 14 height 16
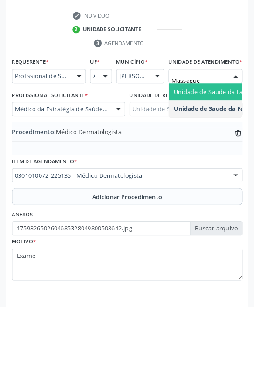
click at [240, 158] on span "Unidade de Saude da Familia [PERSON_NAME]" at bounding box center [264, 153] width 146 height 9
type input "Massague"
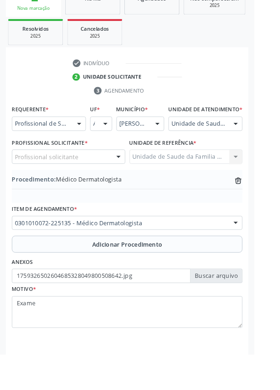
click at [265, 143] on div at bounding box center [259, 137] width 14 height 16
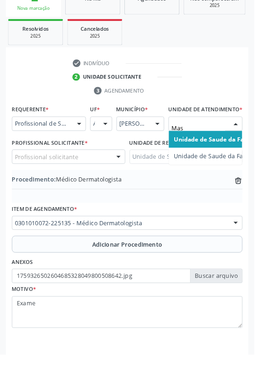
scroll to position [0, 0]
type input "Massa"
click at [248, 158] on span "Unidade de Saude da Familia [PERSON_NAME]" at bounding box center [265, 153] width 148 height 9
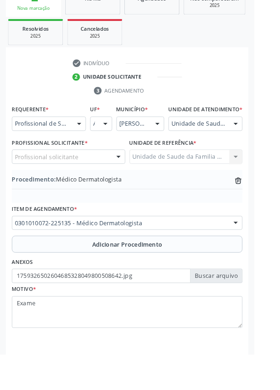
click at [128, 178] on div at bounding box center [130, 173] width 14 height 16
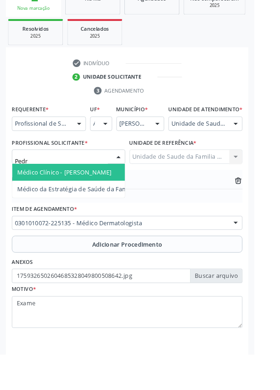
type input "[PERSON_NAME]"
click at [109, 194] on span "Médico Clínico - [PERSON_NAME]" at bounding box center [71, 189] width 104 height 9
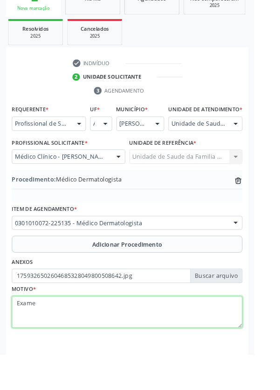
click at [64, 341] on textarea "Exame" at bounding box center [140, 344] width 254 height 35
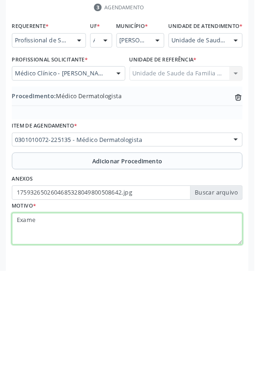
scroll to position [194, 0]
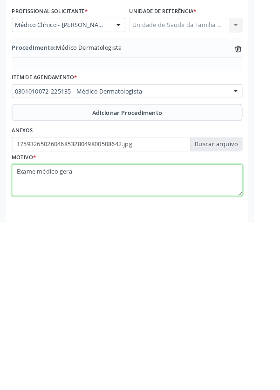
type textarea "Exame médico geral"
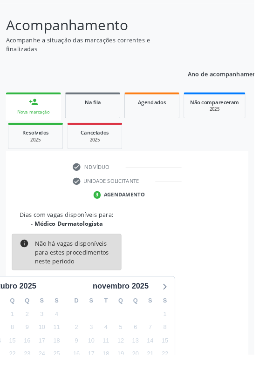
scroll to position [77, 0]
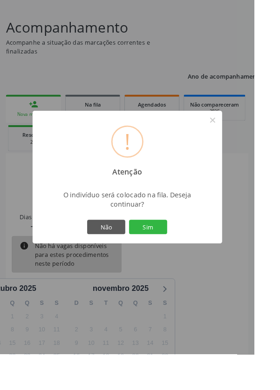
click at [184, 258] on button "Sim" at bounding box center [163, 250] width 42 height 16
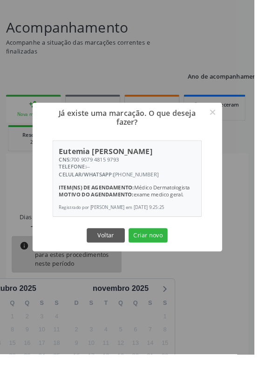
click at [280, 126] on div "Já existe uma marcação. O que deseja fazer? × [PERSON_NAME] CNS: 700 9079 4815 …" at bounding box center [140, 195] width 280 height 390
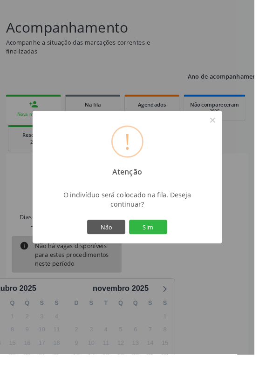
click at [184, 258] on button "Sim" at bounding box center [163, 250] width 42 height 16
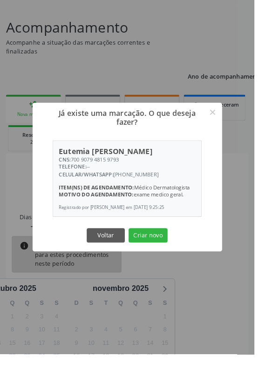
click at [11, 114] on div "Já existe uma marcação. O que deseja fazer? × [PERSON_NAME] CNS: 700 9079 4815 …" at bounding box center [140, 195] width 280 height 390
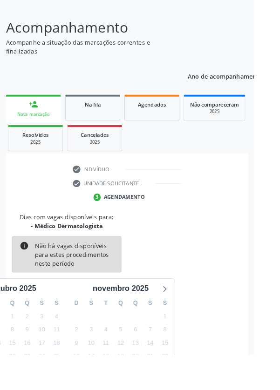
scroll to position [0, 0]
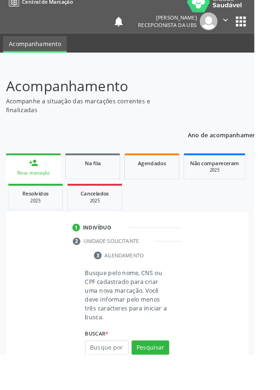
scroll to position [22, 0]
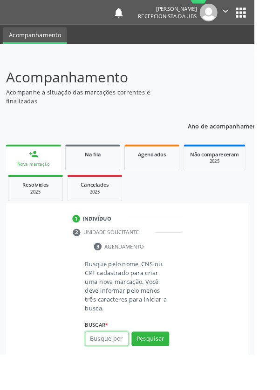
click at [121, 368] on input "text" at bounding box center [118, 374] width 48 height 16
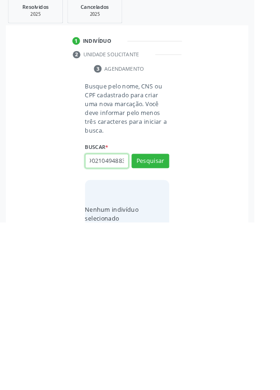
scroll to position [0, 17]
type input "706902104948830"
click at [174, 323] on button "Pesquisar" at bounding box center [165, 323] width 41 height 16
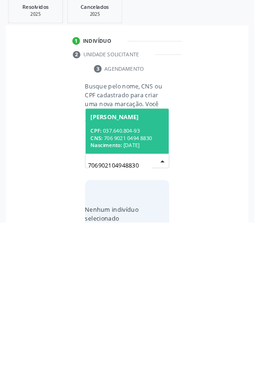
click at [161, 290] on div "CPF: 037.640.804-93" at bounding box center [140, 290] width 81 height 8
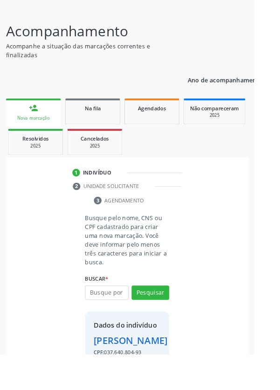
scroll to position [54, 0]
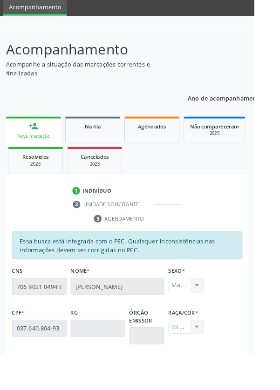
scroll to position [221, 0]
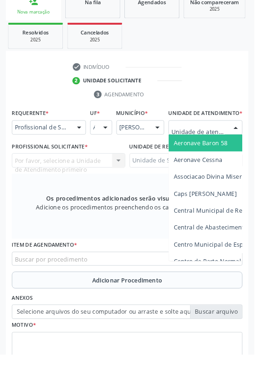
scroll to position [225, 0]
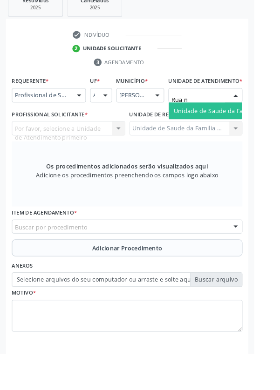
click at [252, 127] on span "Unidade de Saude da Familia Rua [GEOGRAPHIC_DATA]" at bounding box center [277, 122] width 173 height 9
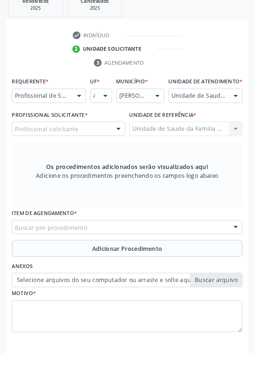
click at [125, 147] on div at bounding box center [130, 143] width 14 height 16
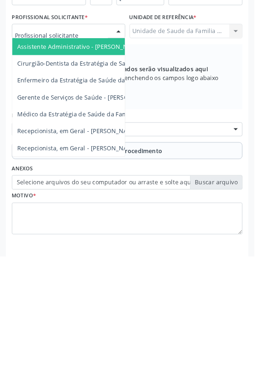
scroll to position [0, 0]
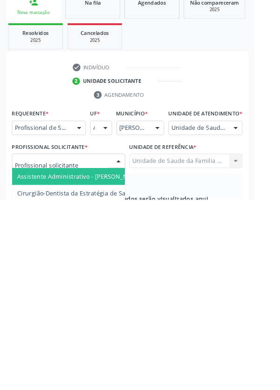
click at [263, 319] on div at bounding box center [259, 312] width 14 height 16
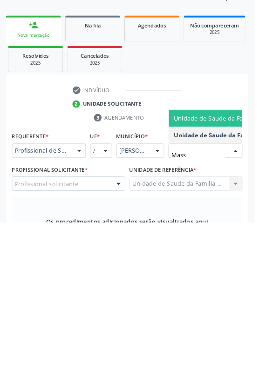
type input "Massa"
click at [244, 280] on span "Unidade de Saude da Familia [PERSON_NAME]" at bounding box center [264, 275] width 146 height 9
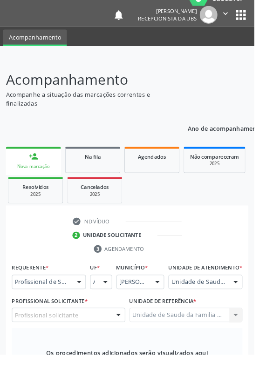
click at [124, 355] on div at bounding box center [130, 348] width 14 height 16
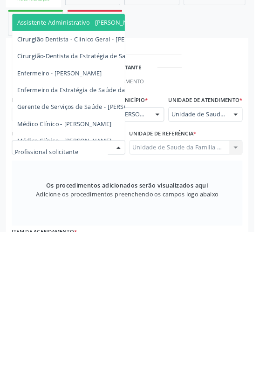
scroll to position [91, 0]
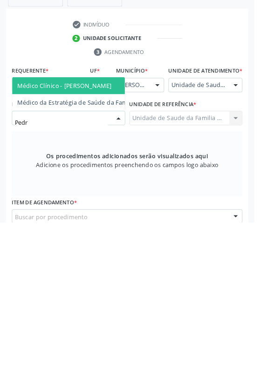
type input "[PERSON_NAME]"
click at [121, 244] on span "Médico Clínico - [PERSON_NAME]" at bounding box center [71, 239] width 104 height 9
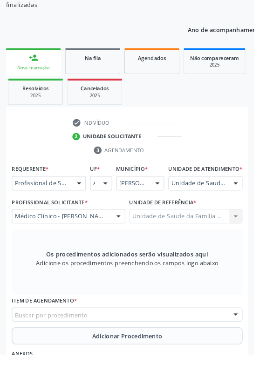
click at [166, 355] on div "Buscar por procedimento" at bounding box center [140, 347] width 254 height 16
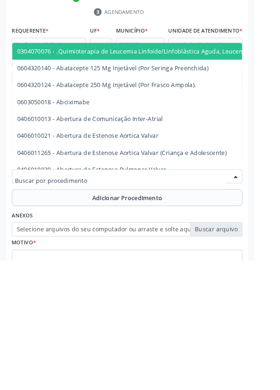
scroll to position [200, 0]
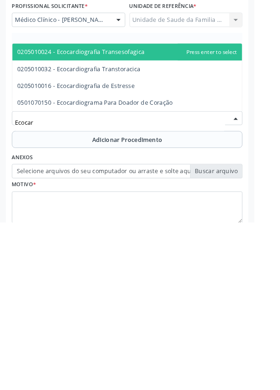
type input "Ecocard"
click at [164, 231] on span "0205010032 - Ecocardiografia Transtoracica" at bounding box center [140, 221] width 253 height 19
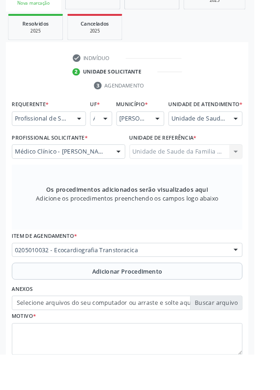
click at [176, 300] on button "Adicionar Procedimento" at bounding box center [140, 299] width 254 height 19
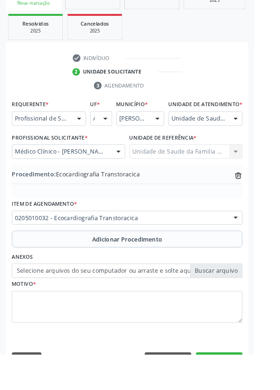
scroll to position [194, 0]
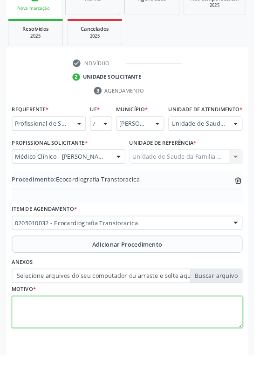
click at [111, 341] on textarea at bounding box center [140, 344] width 254 height 35
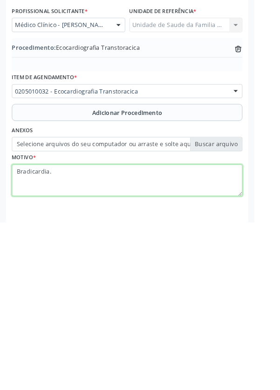
type textarea "Bradicardia."
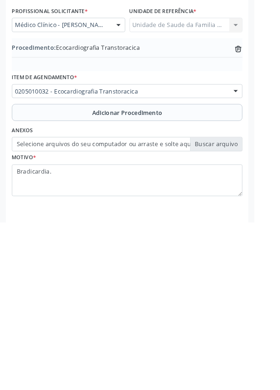
click at [247, 310] on label "Selecione arquivos do seu computador ou arraste e solte aqui" at bounding box center [140, 304] width 254 height 16
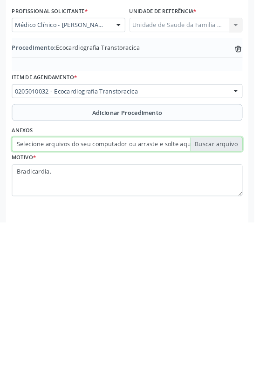
click at [247, 310] on input "Selecione arquivos do seu computador ou arraste e solte aqui" at bounding box center [140, 304] width 254 height 16
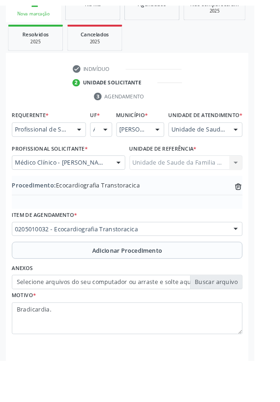
scroll to position [182, 0]
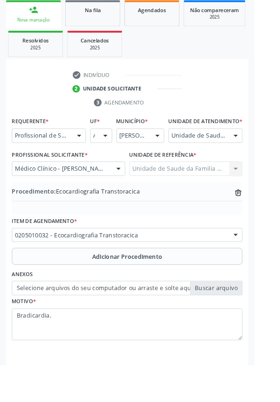
type input "C:\fakepath\17593272433846278456051200370292.jpg"
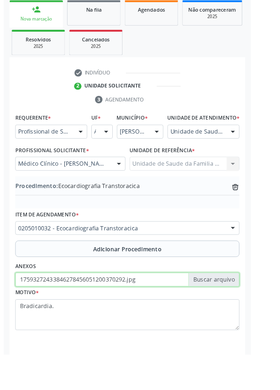
scroll to position [194, 0]
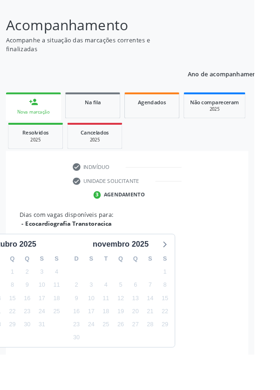
scroll to position [126, 0]
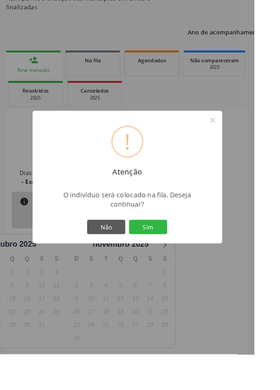
click at [184, 258] on button "Sim" at bounding box center [163, 250] width 42 height 16
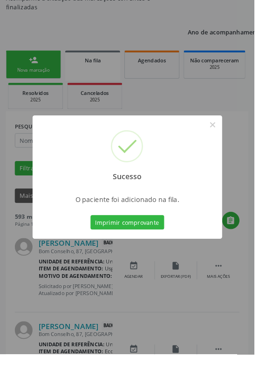
scroll to position [0, 0]
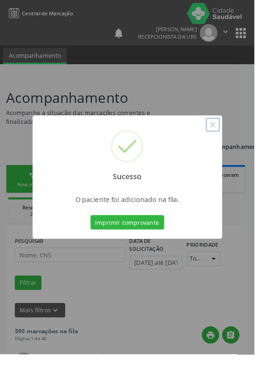
click at [242, 145] on button "×" at bounding box center [234, 138] width 16 height 16
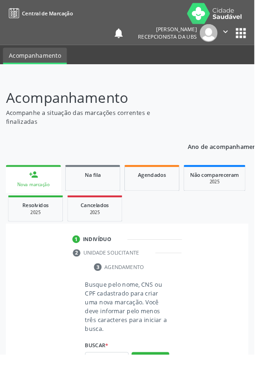
click at [119, 390] on input "text" at bounding box center [118, 396] width 48 height 16
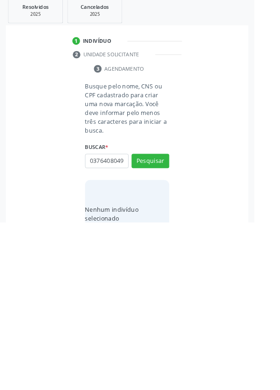
scroll to position [0, 2]
type input "03764080493"
click at [169, 325] on button "Pesquisar" at bounding box center [165, 323] width 41 height 16
type input "03764080493"
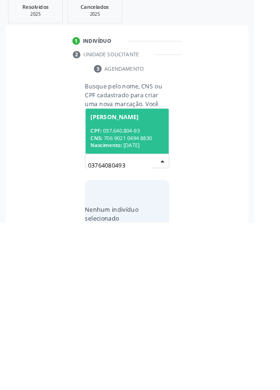
click at [149, 286] on div "CPF: 037.640.804-93" at bounding box center [140, 290] width 81 height 8
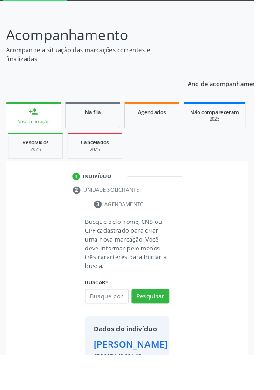
scroll to position [54, 0]
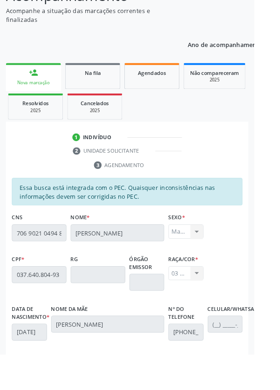
scroll to position [221, 0]
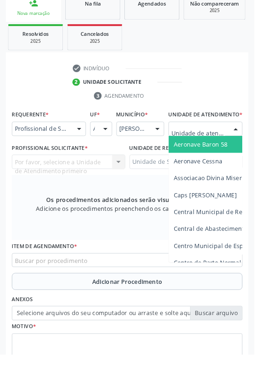
scroll to position [212, 0]
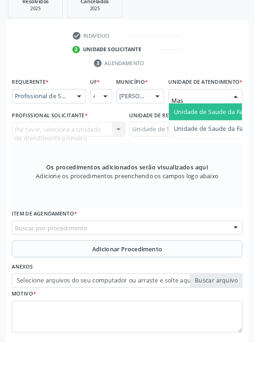
type input "Mass"
click at [245, 140] on span "Unidade de Saude da Familia [PERSON_NAME]" at bounding box center [264, 135] width 146 height 9
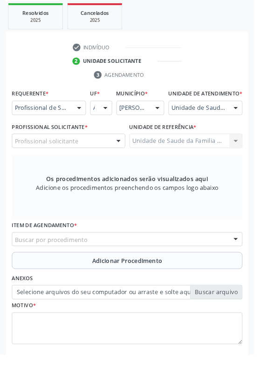
click at [115, 163] on div "Profissional solicitante" at bounding box center [75, 155] width 125 height 16
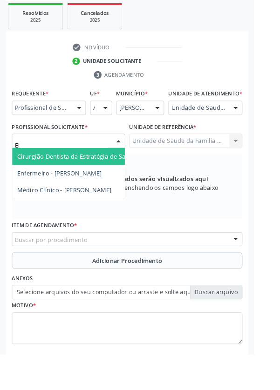
type input "Eli"
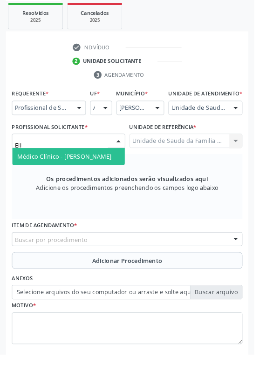
click at [102, 177] on span "Médico Clínico - [PERSON_NAME]" at bounding box center [71, 172] width 104 height 9
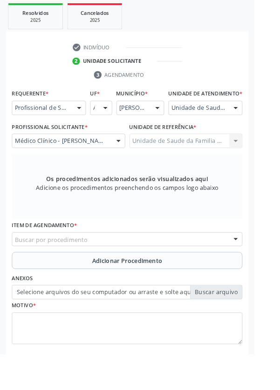
click at [206, 272] on div "Buscar por procedimento" at bounding box center [140, 264] width 254 height 16
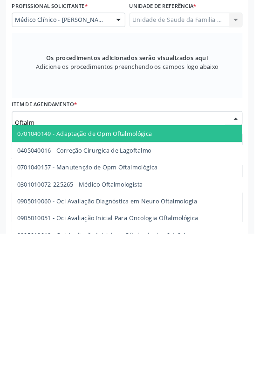
type input "Oftalmo"
click at [139, 341] on span "0301010072-225265 - Médico Oftalmologista" at bounding box center [88, 336] width 138 height 9
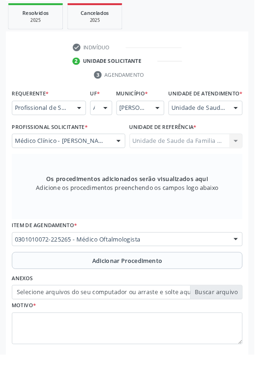
click at [161, 292] on span "Adicionar Procedimento" at bounding box center [140, 287] width 77 height 10
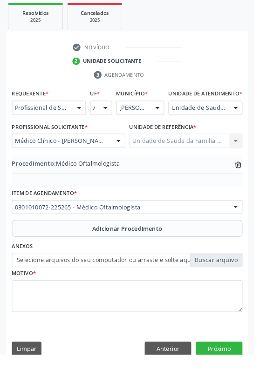
scroll to position [194, 0]
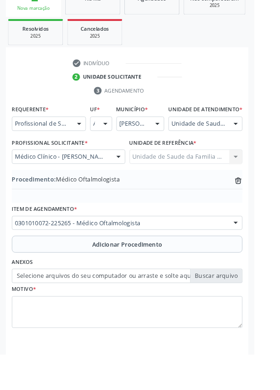
click at [245, 312] on label "Selecione arquivos do seu computador ou arraste e solte aqui" at bounding box center [140, 304] width 254 height 16
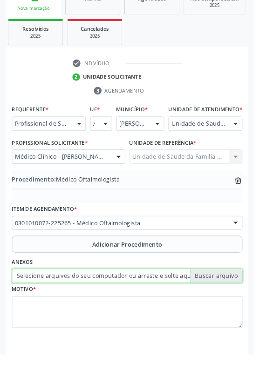
click at [245, 312] on input "Selecione arquivos do seu computador ou arraste e solte aqui" at bounding box center [140, 304] width 254 height 16
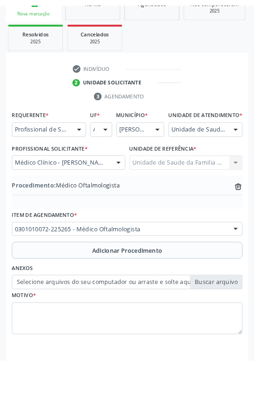
scroll to position [182, 0]
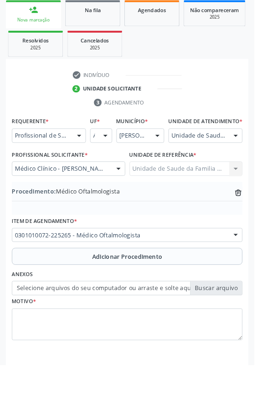
type input "C:\fakepath\1759328122636273903236474675528.jpg"
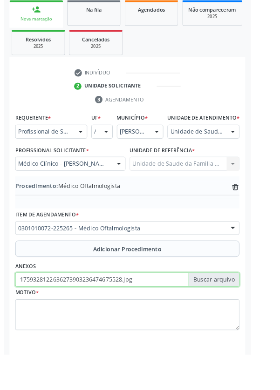
scroll to position [194, 0]
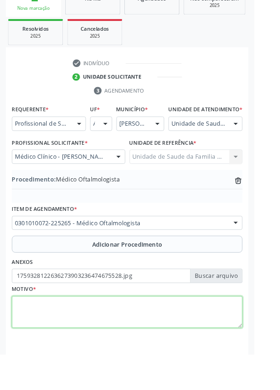
click at [80, 342] on textarea at bounding box center [140, 344] width 254 height 35
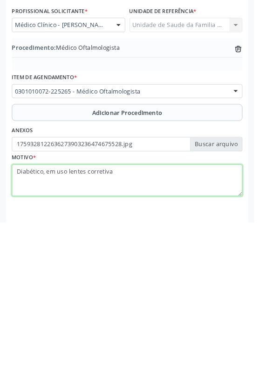
type textarea "Diabético, em uso lentes corretivas"
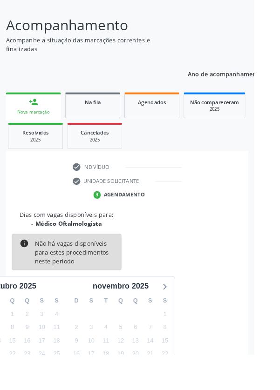
scroll to position [77, 0]
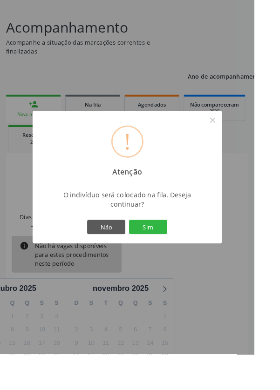
click at [184, 258] on button "Sim" at bounding box center [163, 250] width 42 height 16
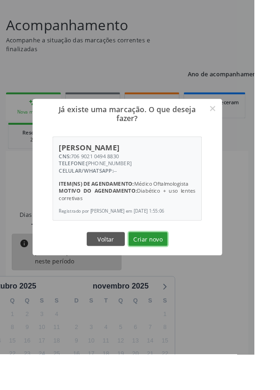
scroll to position [107, 0]
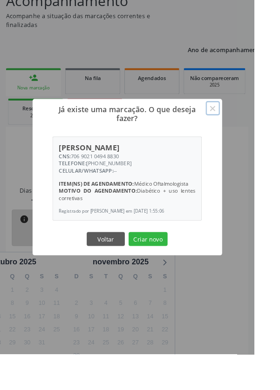
click at [242, 127] on button "×" at bounding box center [234, 119] width 16 height 16
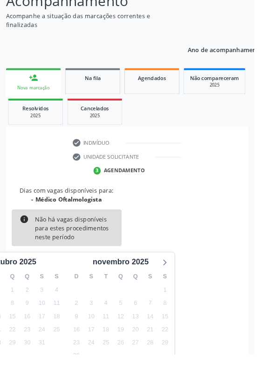
scroll to position [0, 0]
